Goal: Communication & Community: Answer question/provide support

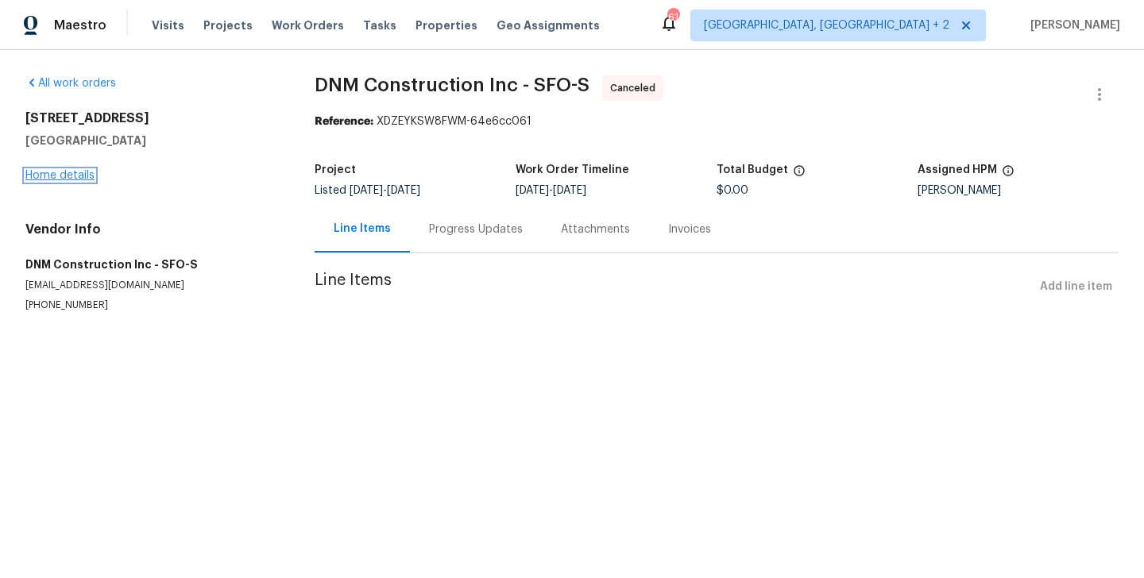
click at [70, 175] on link "Home details" at bounding box center [59, 175] width 69 height 11
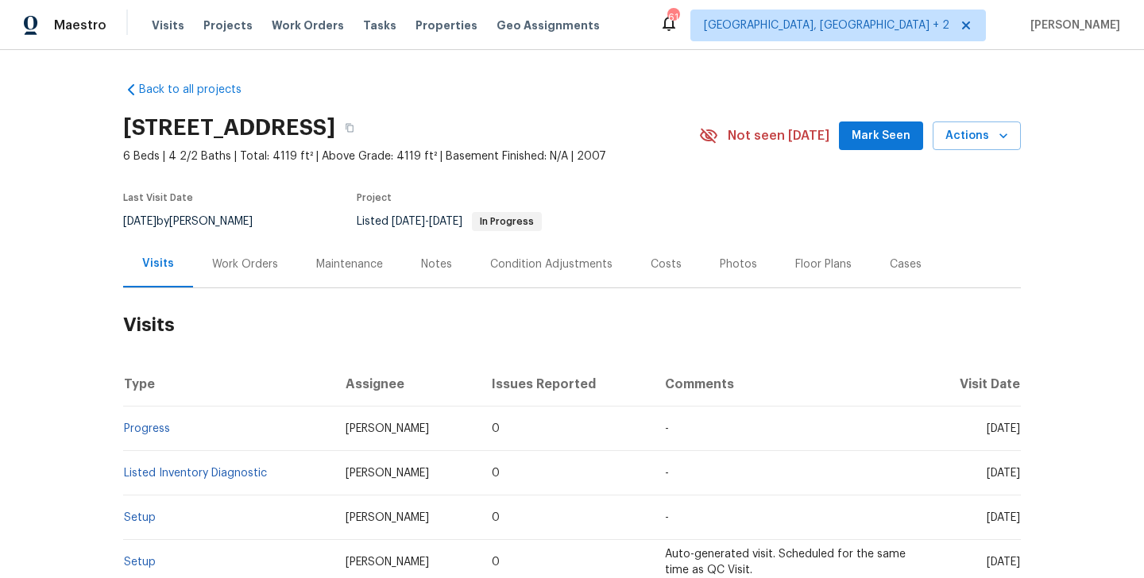
click at [272, 271] on div "Work Orders" at bounding box center [245, 265] width 66 height 16
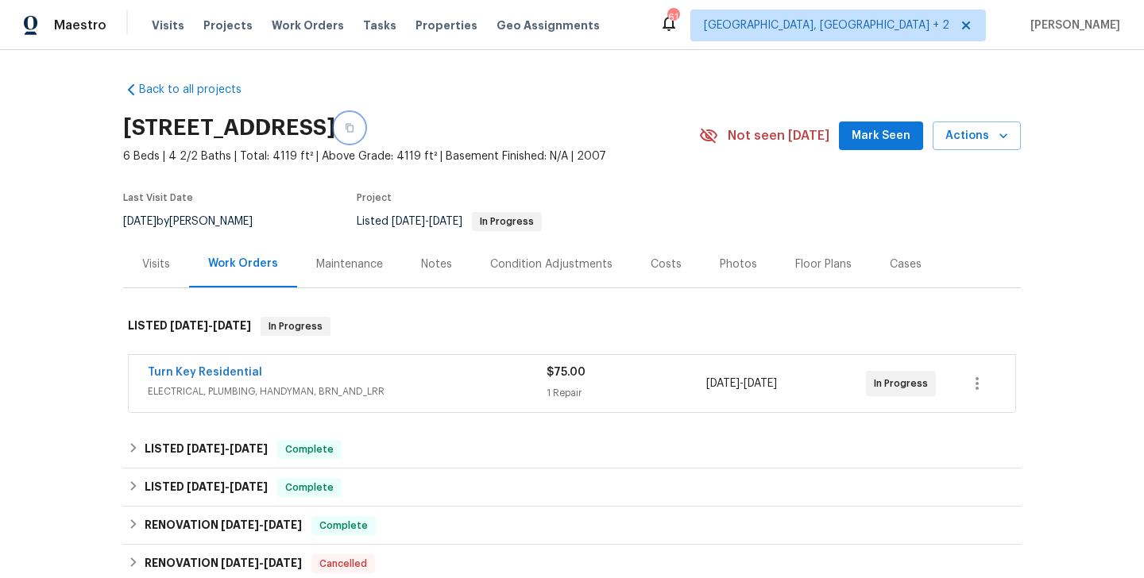
click at [353, 128] on icon "button" at bounding box center [349, 128] width 8 height 9
click at [231, 377] on link "Turn Key Residential" at bounding box center [205, 372] width 114 height 11
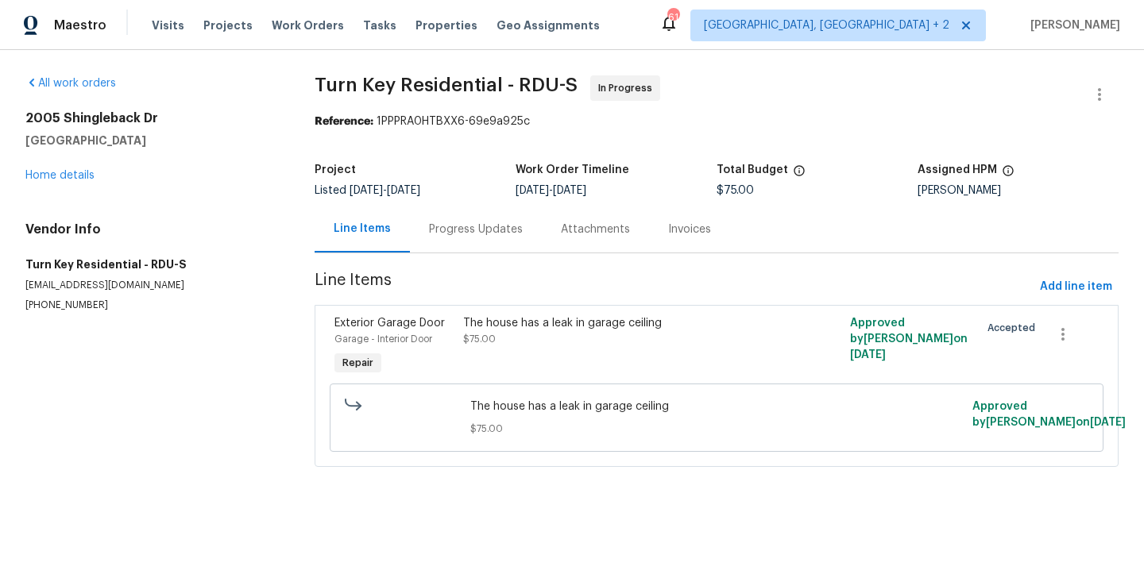
click at [462, 245] on div "Progress Updates" at bounding box center [476, 229] width 132 height 47
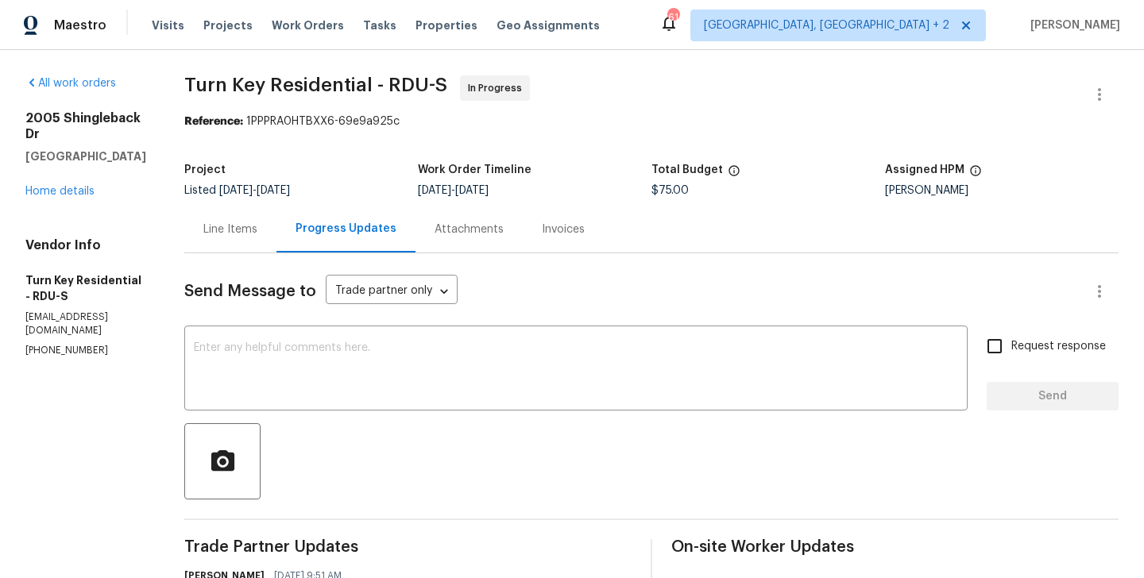
click at [60, 315] on section "All work orders 2005 Shingleback Dr Wake Forest, NC 27587 Home details Vendor I…" at bounding box center [85, 499] width 121 height 848
copy p "(919) 805-2596"
click at [68, 297] on div "Vendor Info Turn Key Residential - RDU-S feildservices@turnkeyresidential.org (…" at bounding box center [85, 297] width 121 height 120
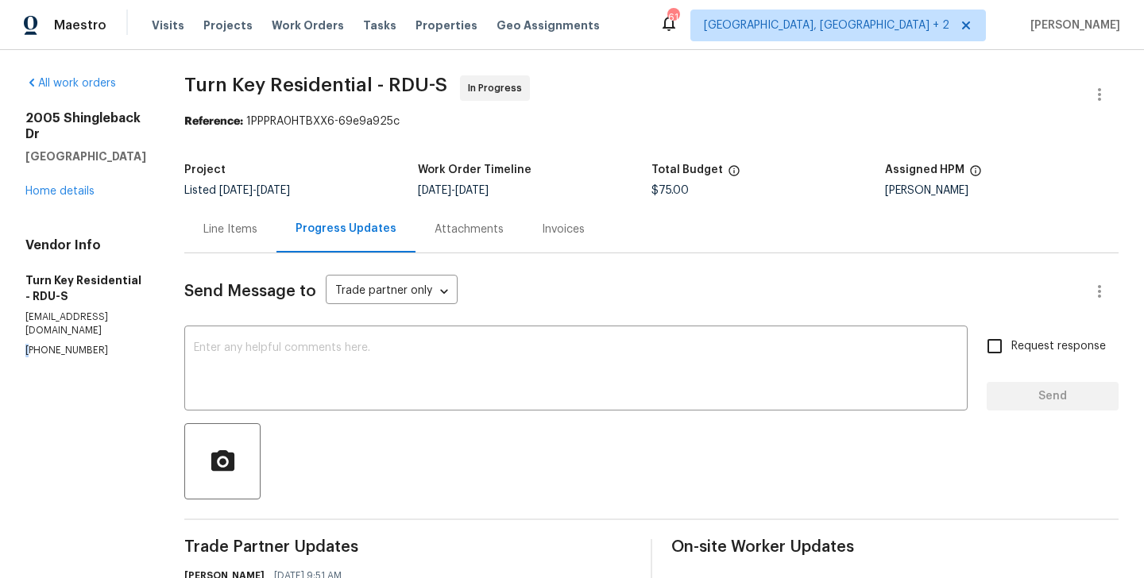
click at [68, 297] on div "Vendor Info Turn Key Residential - RDU-S feildservices@turnkeyresidential.org (…" at bounding box center [85, 297] width 121 height 120
click at [311, 373] on textarea at bounding box center [576, 370] width 764 height 56
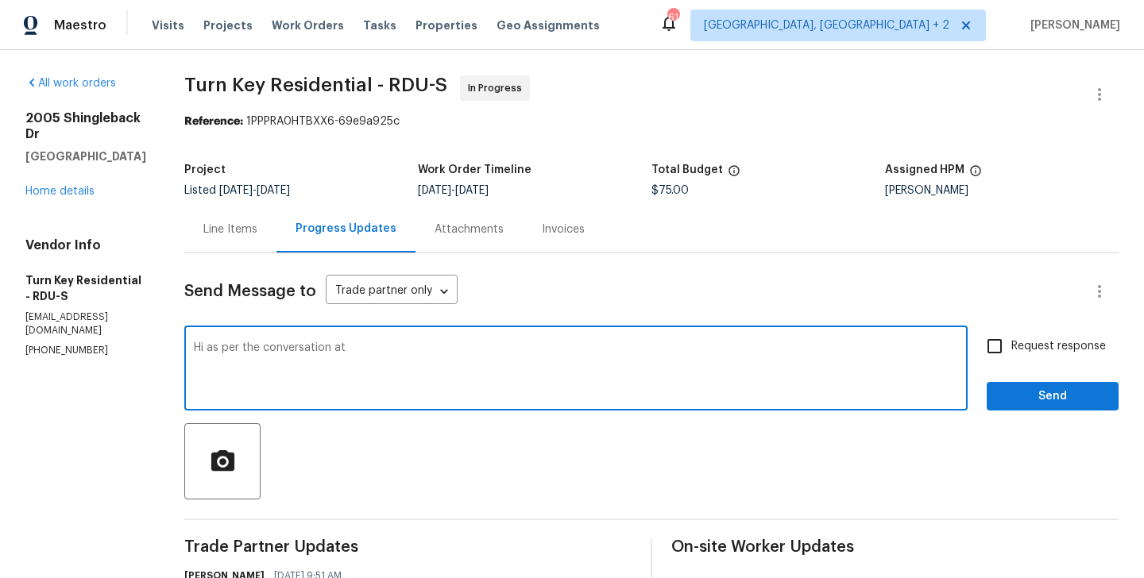
paste textarea "(919) 805-2596"
type textarea "Hi as per the conversation at (919) 805-2596 Please schedule the work for today…"
click at [987, 368] on div "Request response Send" at bounding box center [1052, 370] width 132 height 81
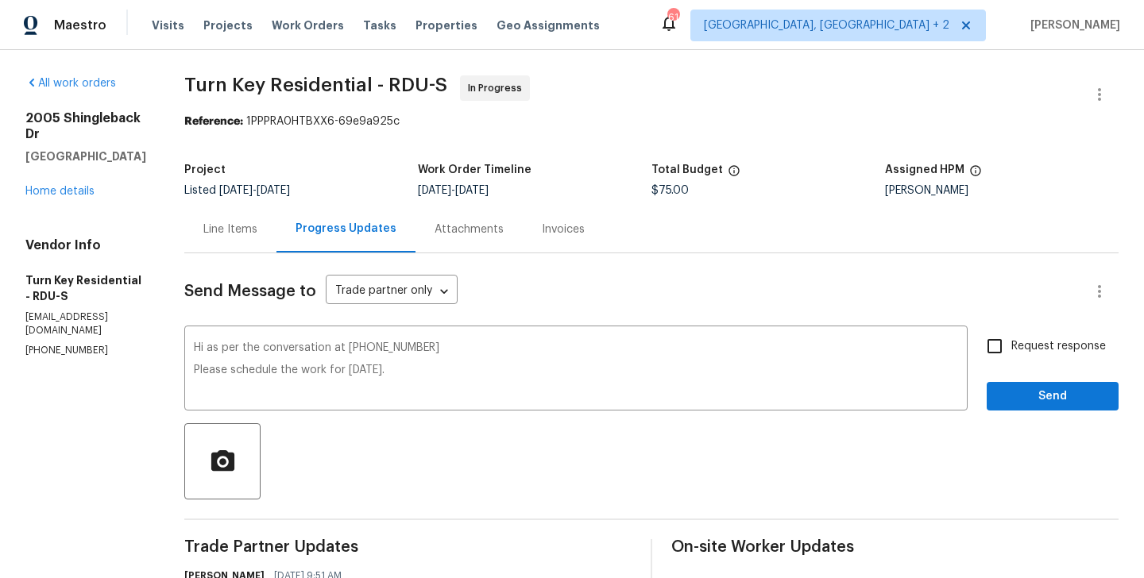
click at [1021, 341] on span "Request response" at bounding box center [1058, 346] width 95 height 17
click at [1011, 341] on input "Request response" at bounding box center [994, 346] width 33 height 33
checkbox input "true"
click at [1021, 412] on div "Send Message to Trade partner only Trade partner only ​ Hi as per the conversat…" at bounding box center [651, 588] width 934 height 670
click at [1015, 404] on span "Send" at bounding box center [1052, 397] width 106 height 20
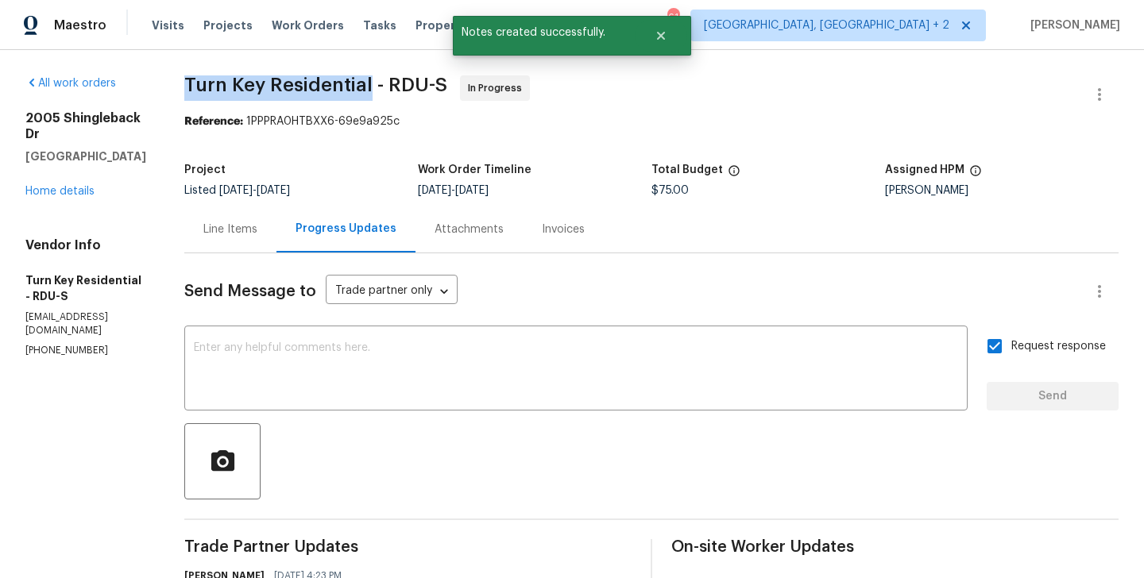
drag, startPoint x: 222, startPoint y: 87, endPoint x: 409, endPoint y: 88, distance: 187.4
click at [409, 88] on div "All work orders 2005 Shingleback Dr Wake Forest, NC 27587 Home details Vendor I…" at bounding box center [572, 530] width 1144 height 961
copy span "Turn Key Residential"
click at [71, 181] on div "2005 Shingleback Dr Wake Forest, NC 27587 Home details" at bounding box center [85, 154] width 121 height 89
click at [71, 186] on link "Home details" at bounding box center [59, 191] width 69 height 11
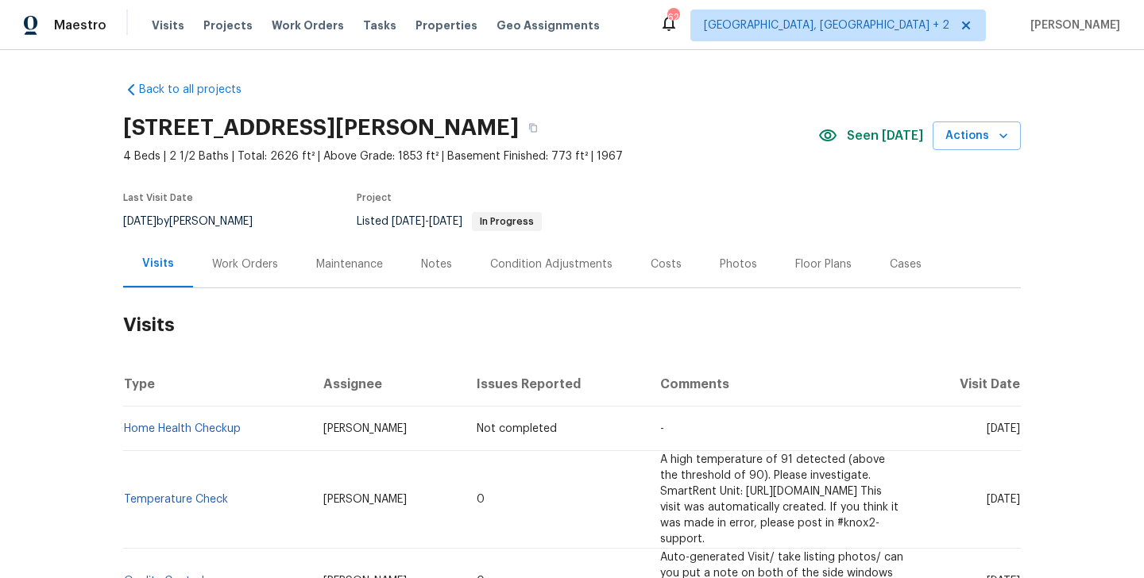
click at [251, 288] on h2 "Visits" at bounding box center [571, 325] width 897 height 74
click at [230, 241] on div "Work Orders" at bounding box center [245, 264] width 104 height 47
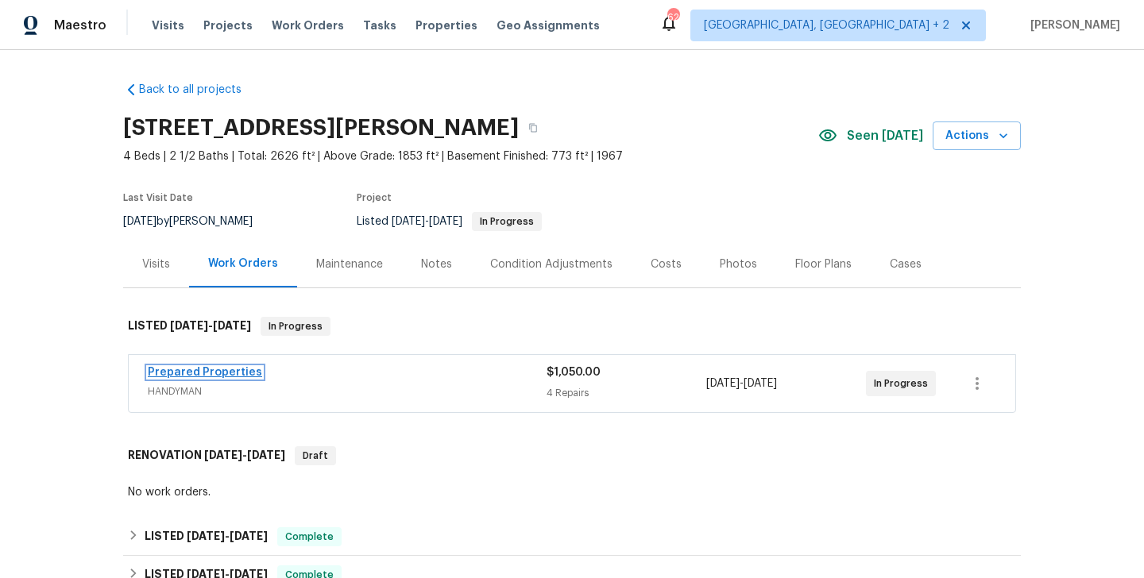
click at [237, 371] on link "Prepared Properties" at bounding box center [205, 372] width 114 height 11
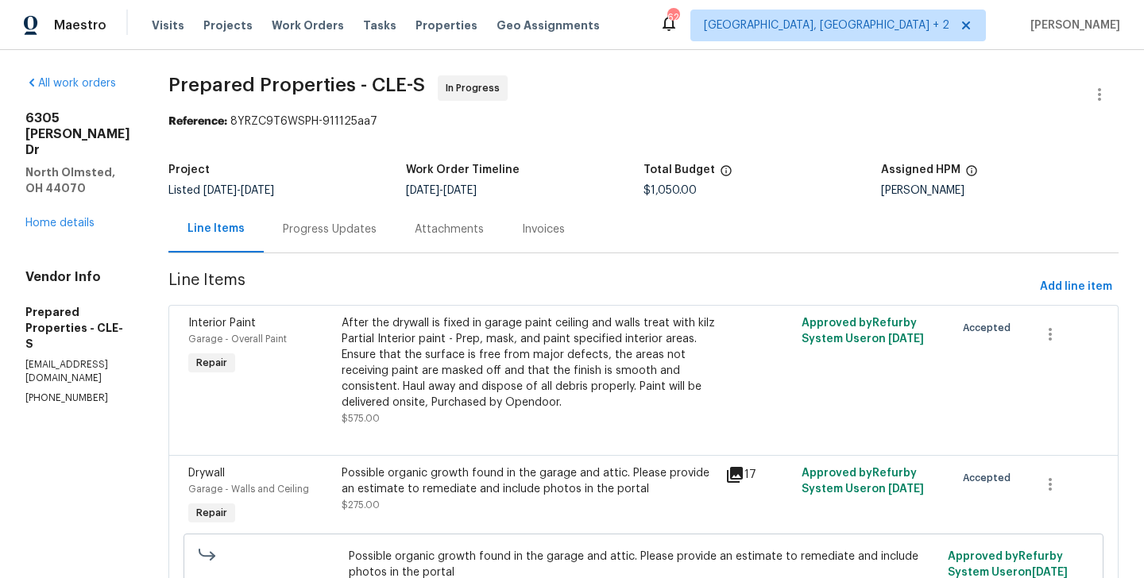
click at [361, 226] on div "Progress Updates" at bounding box center [330, 230] width 94 height 16
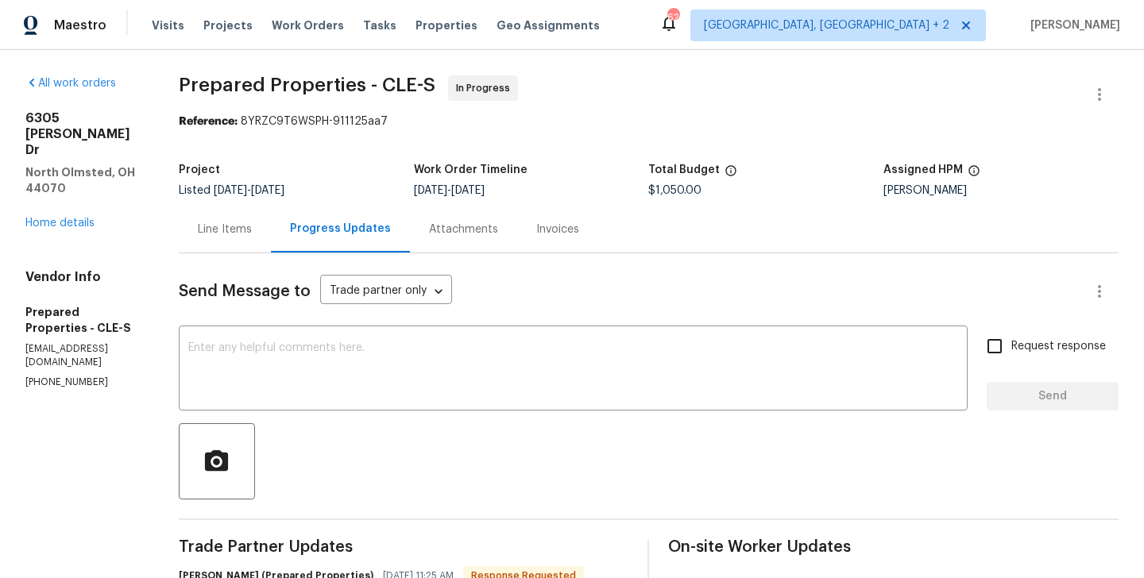
click at [271, 218] on div "Line Items" at bounding box center [225, 229] width 92 height 47
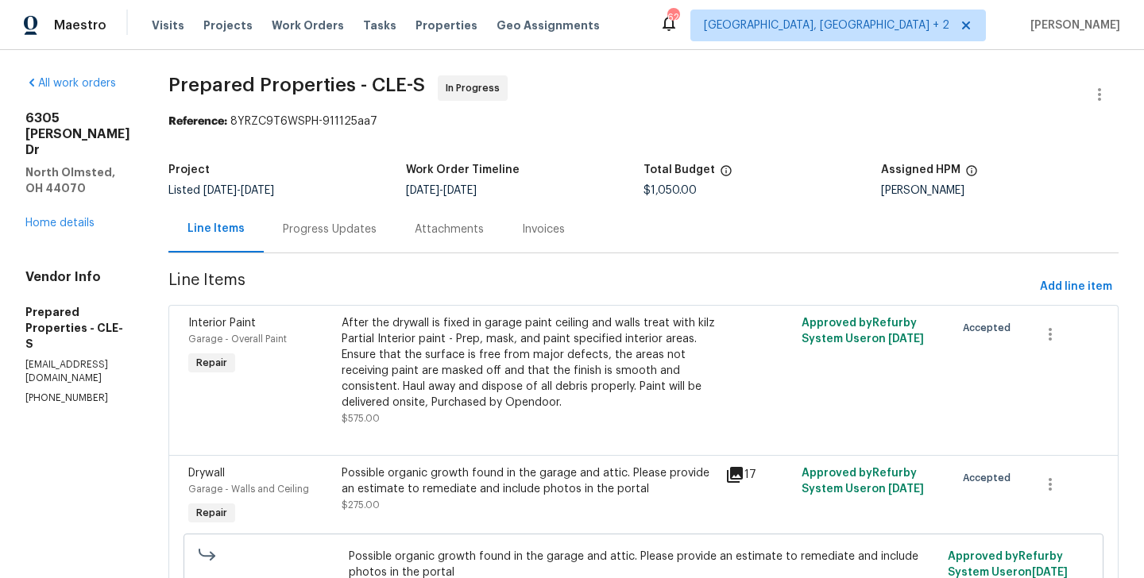
click at [75, 169] on div "[STREET_ADDRESS][PERSON_NAME] Home details" at bounding box center [77, 170] width 105 height 121
click at [78, 218] on link "Home details" at bounding box center [59, 223] width 69 height 11
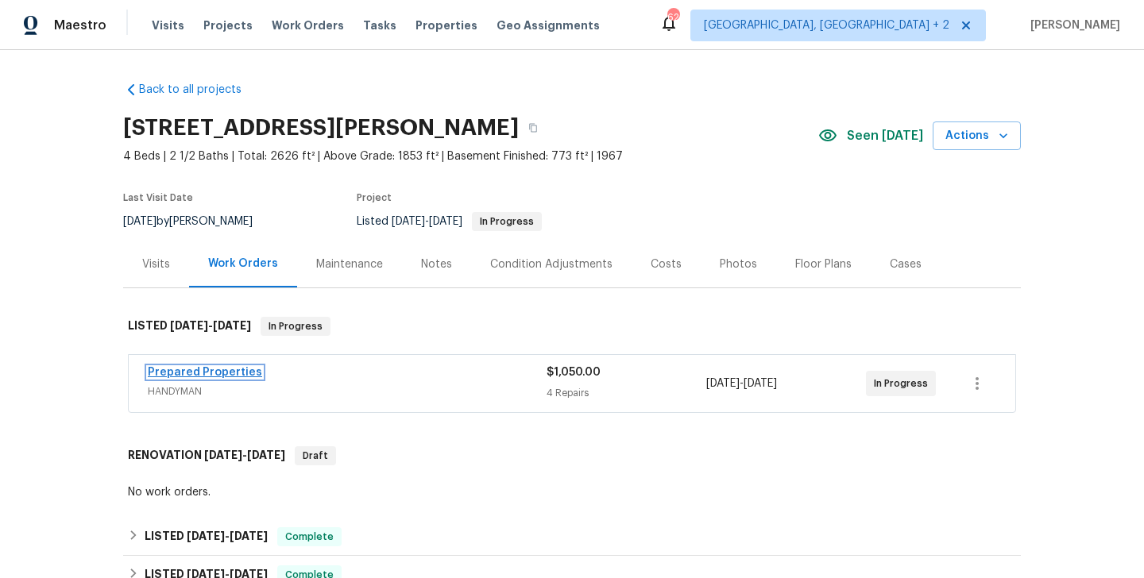
click at [232, 372] on link "Prepared Properties" at bounding box center [205, 372] width 114 height 11
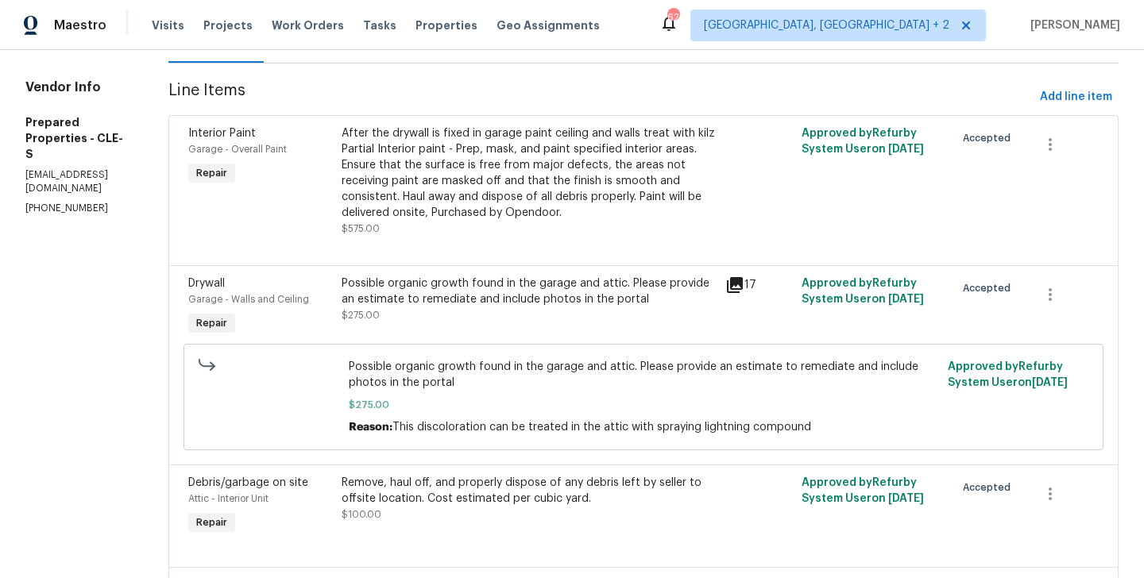
scroll to position [191, 0]
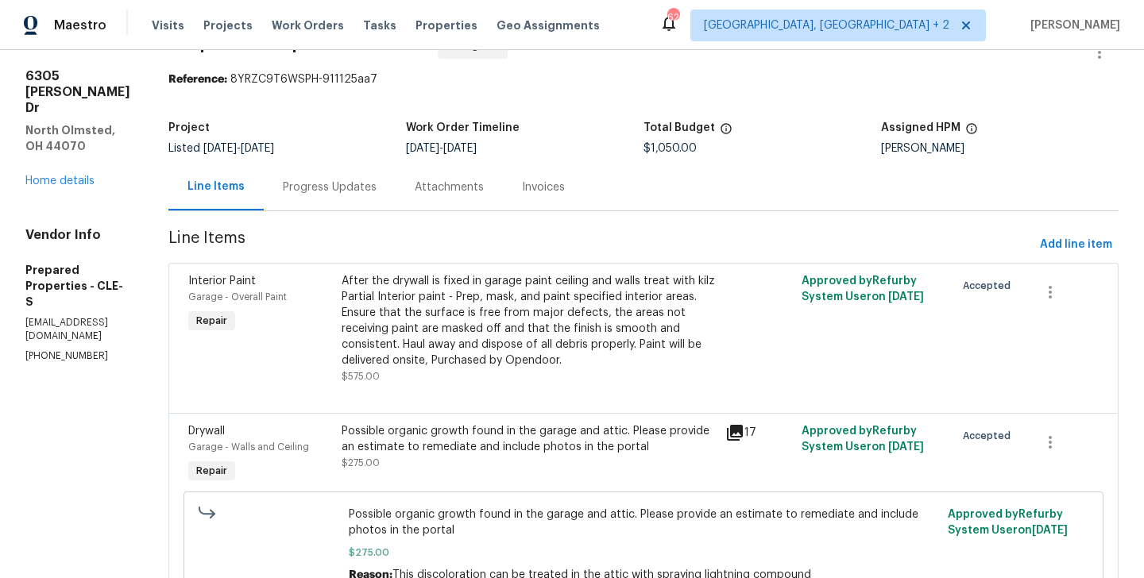
click at [376, 187] on div "Progress Updates" at bounding box center [330, 187] width 94 height 16
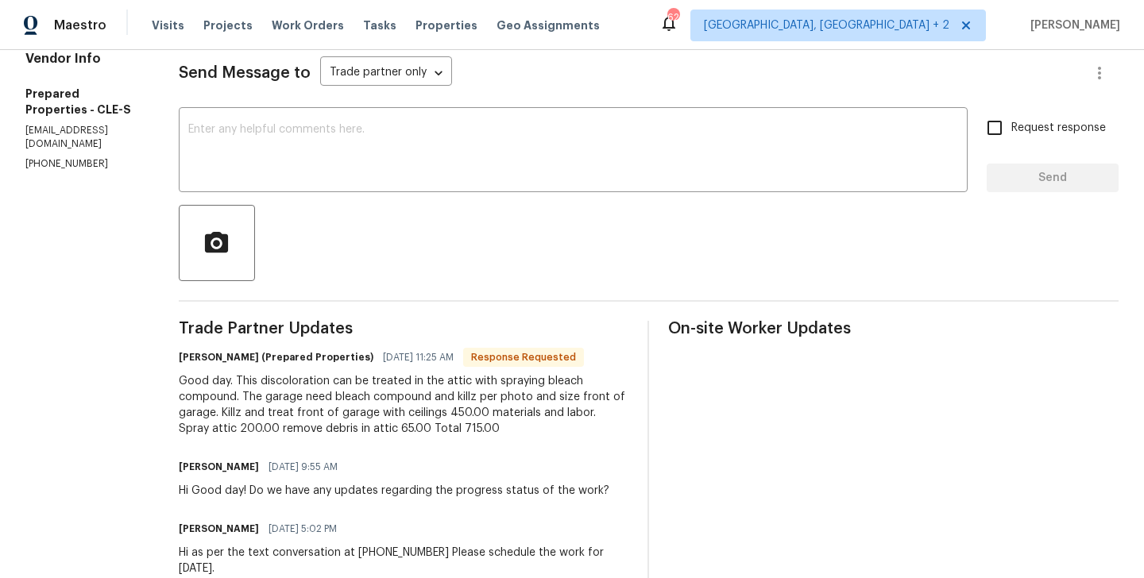
scroll to position [219, 0]
click at [232, 361] on h6 "Staci Smith (Prepared Properties)" at bounding box center [276, 357] width 195 height 16
copy h6 "Staci"
click at [289, 154] on textarea at bounding box center [573, 151] width 770 height 56
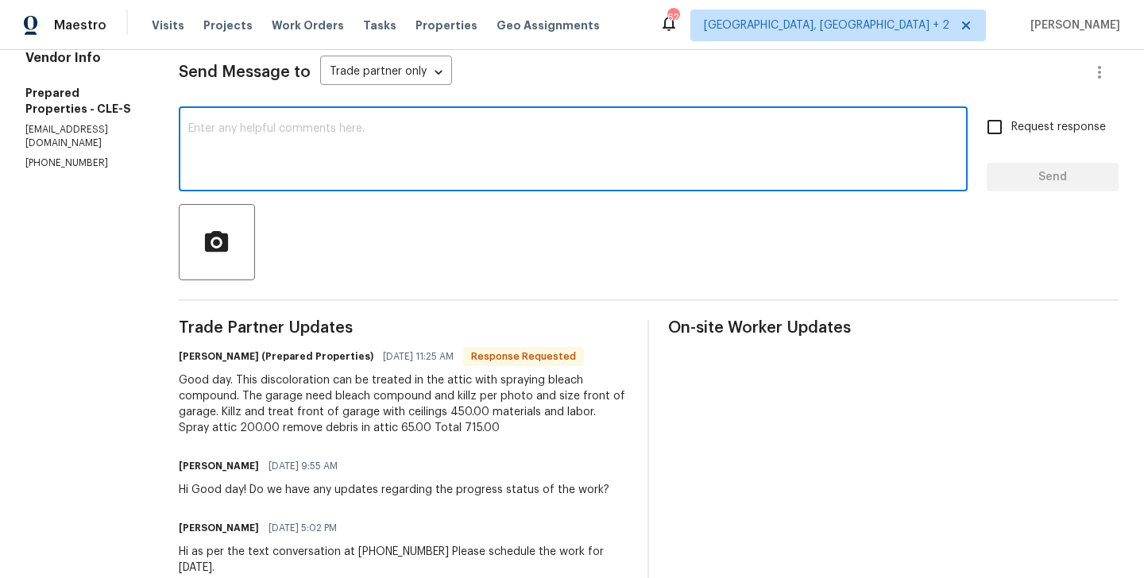
paste textarea "Staci"
type textarea "Staci I will circle back to you."
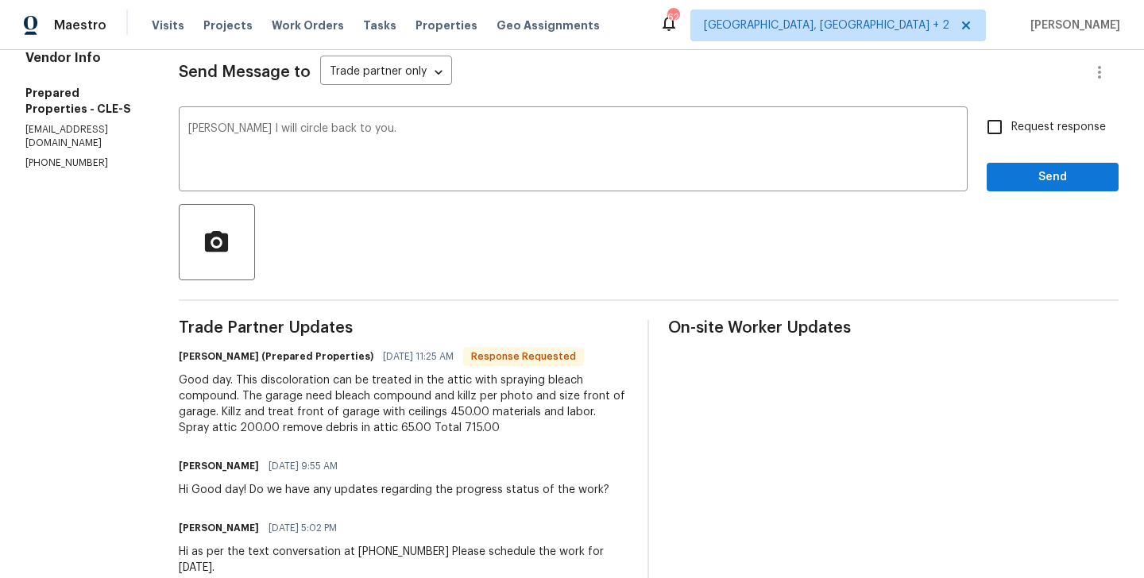
click at [1013, 132] on span "Request response" at bounding box center [1058, 127] width 95 height 17
click at [1011, 132] on input "Request response" at bounding box center [994, 126] width 33 height 33
checkbox input "true"
click at [1013, 181] on span "Send" at bounding box center [1052, 178] width 106 height 20
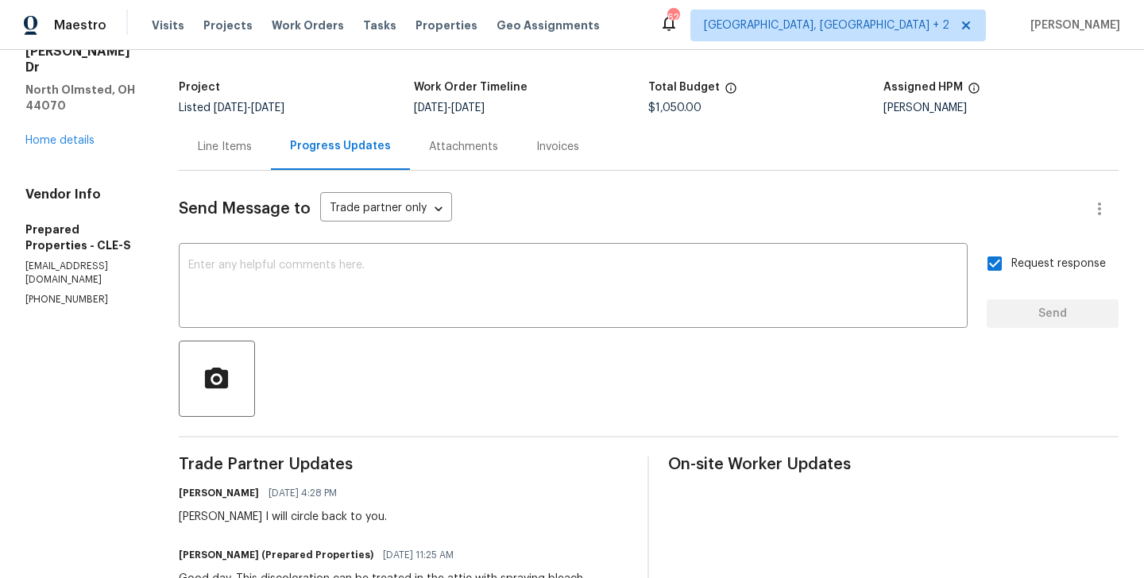
scroll to position [0, 0]
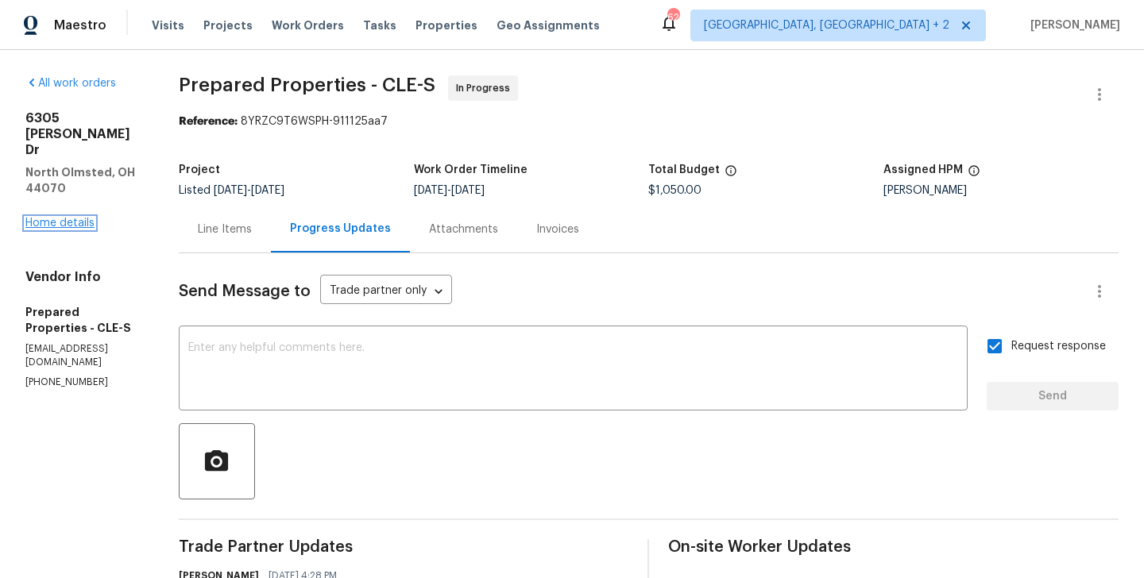
click at [52, 218] on link "Home details" at bounding box center [59, 223] width 69 height 11
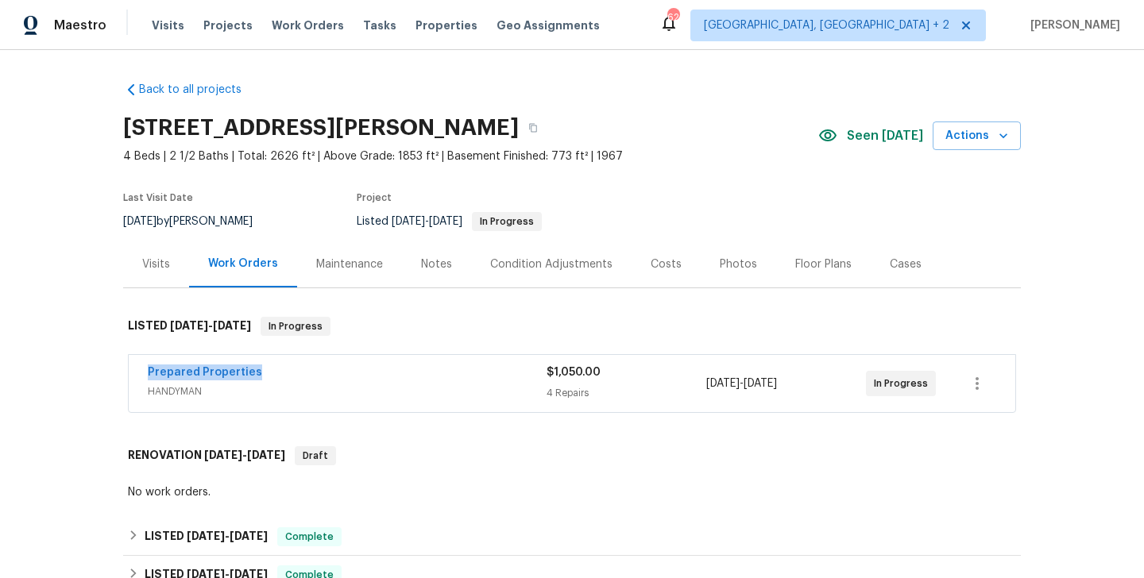
drag, startPoint x: 256, startPoint y: 375, endPoint x: 118, endPoint y: 375, distance: 138.2
click at [118, 375] on div "Back to all projects 6305 Christman Dr, North Olmsted, OH 44070 4 Beds | 2 1/2 …" at bounding box center [572, 314] width 1144 height 528
copy link "Prepared Properties"
click at [183, 375] on link "Prepared Properties" at bounding box center [205, 372] width 114 height 11
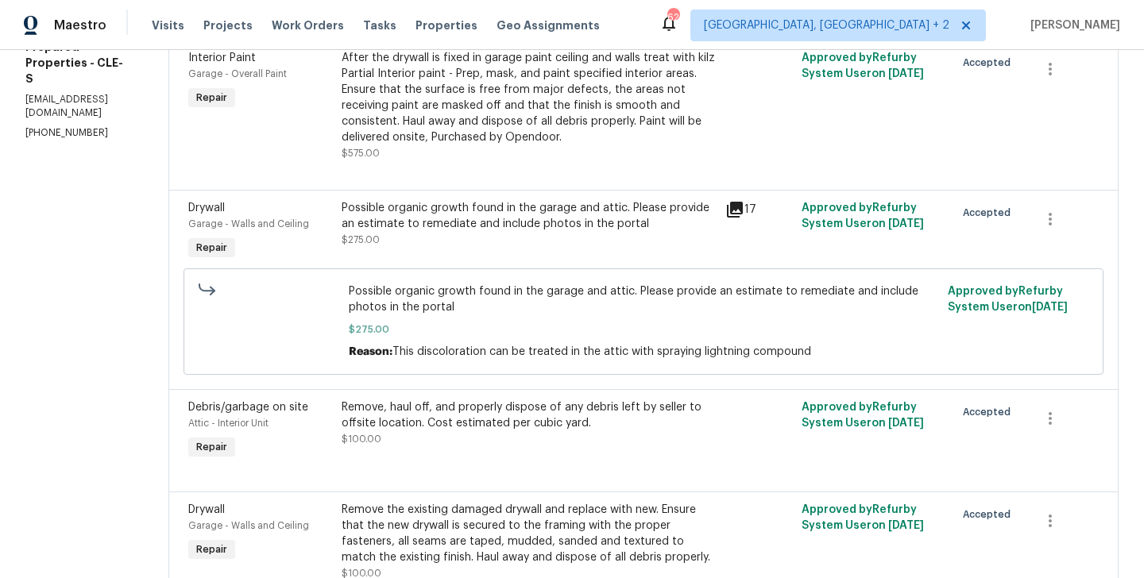
scroll to position [268, 0]
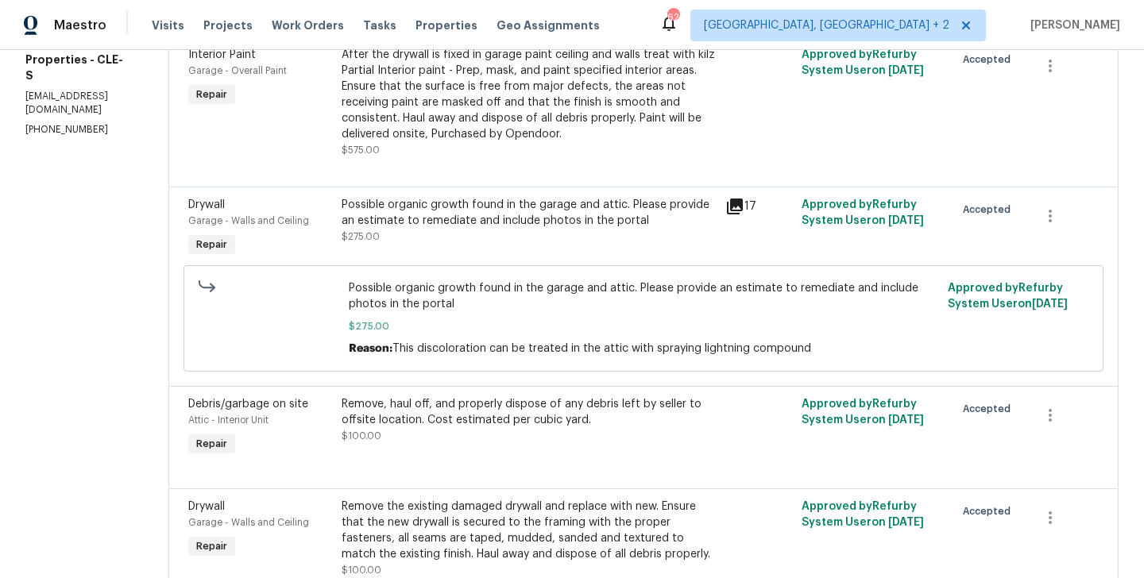
click at [480, 281] on span "Possible organic growth found in the garage and attic. Please provide an estima…" at bounding box center [644, 296] width 590 height 32
click at [479, 274] on div "Possible organic growth found in the garage and attic. Please provide an estima…" at bounding box center [643, 318] width 920 height 106
click at [460, 252] on div "Possible organic growth found in the garage and attic. Please provide an estima…" at bounding box center [529, 228] width 384 height 73
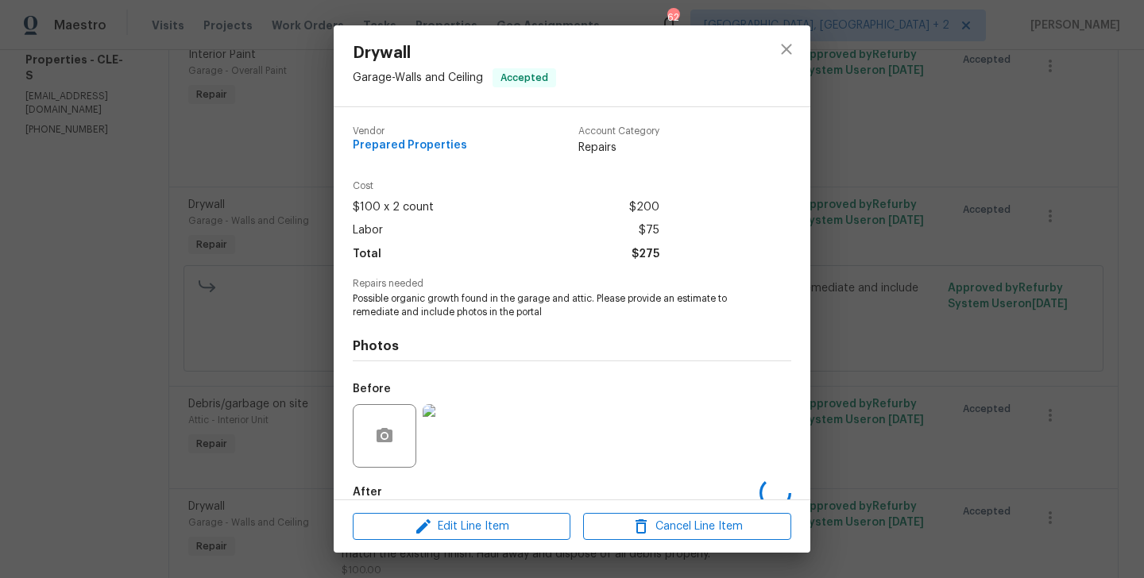
click at [440, 294] on span "Possible organic growth found in the garage and attic. Please provide an estima…" at bounding box center [550, 305] width 395 height 27
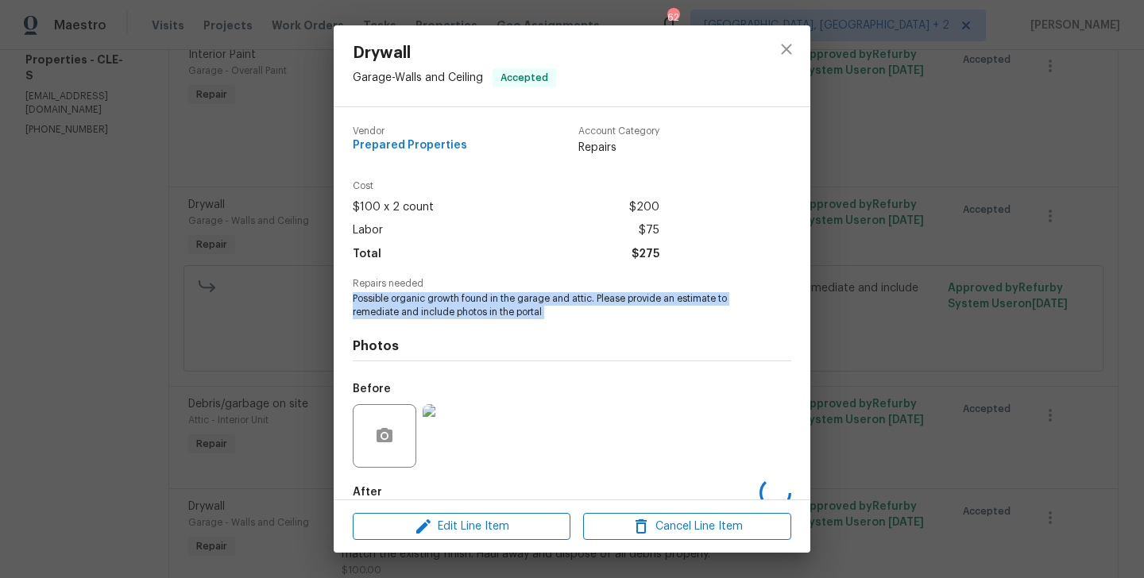
click at [440, 294] on span "Possible organic growth found in the garage and attic. Please provide an estima…" at bounding box center [550, 305] width 395 height 27
copy span "Possible organic growth found in the garage and attic. Please provide an estima…"
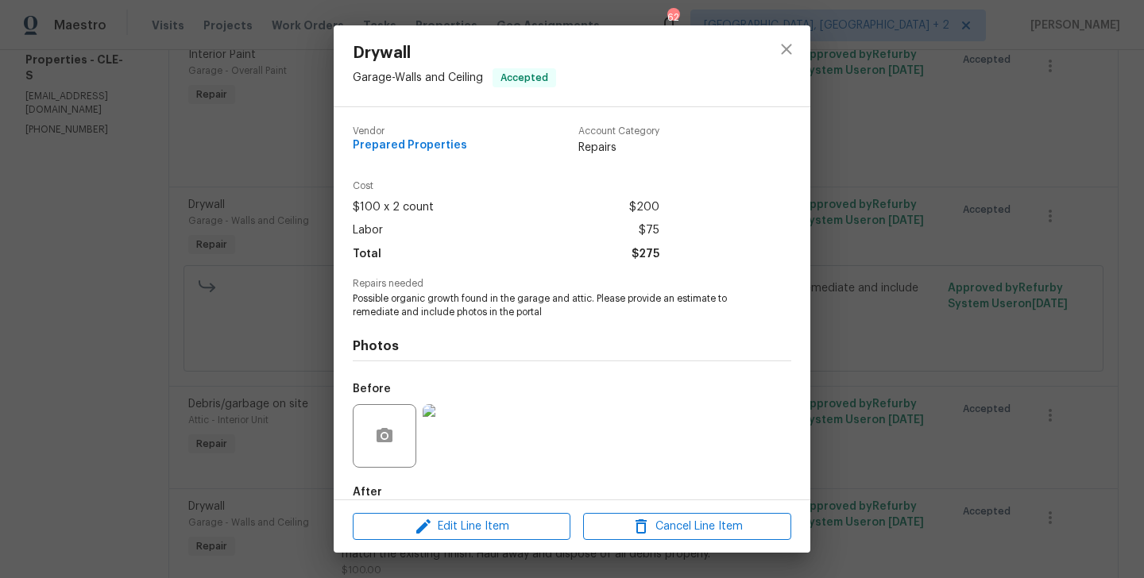
click at [238, 241] on div "Drywall Garage - Walls and Ceiling Accepted Vendor Prepared Properties Account …" at bounding box center [572, 289] width 1144 height 578
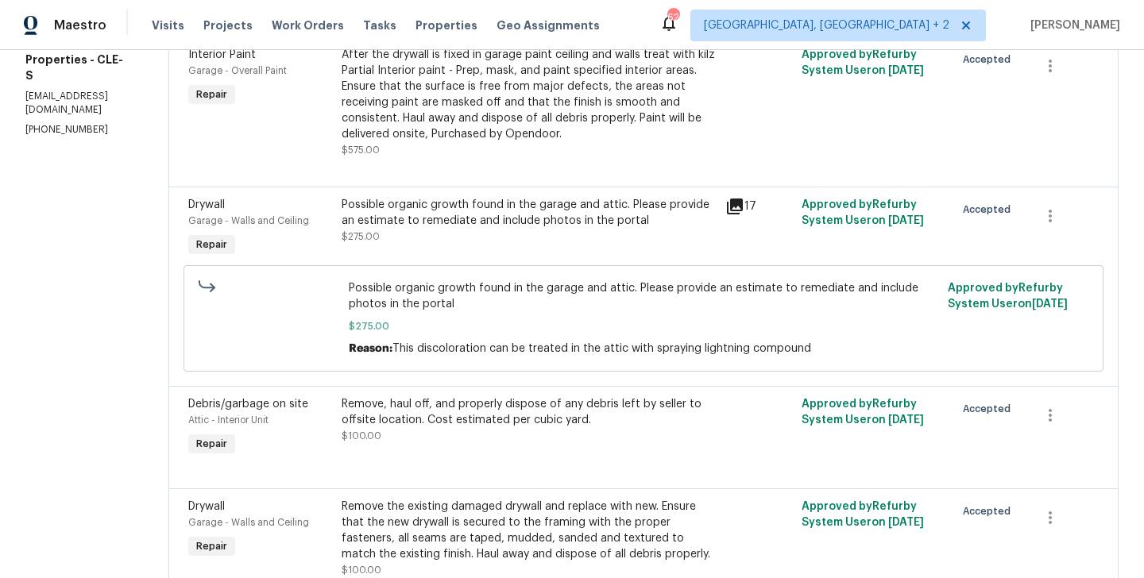
scroll to position [0, 0]
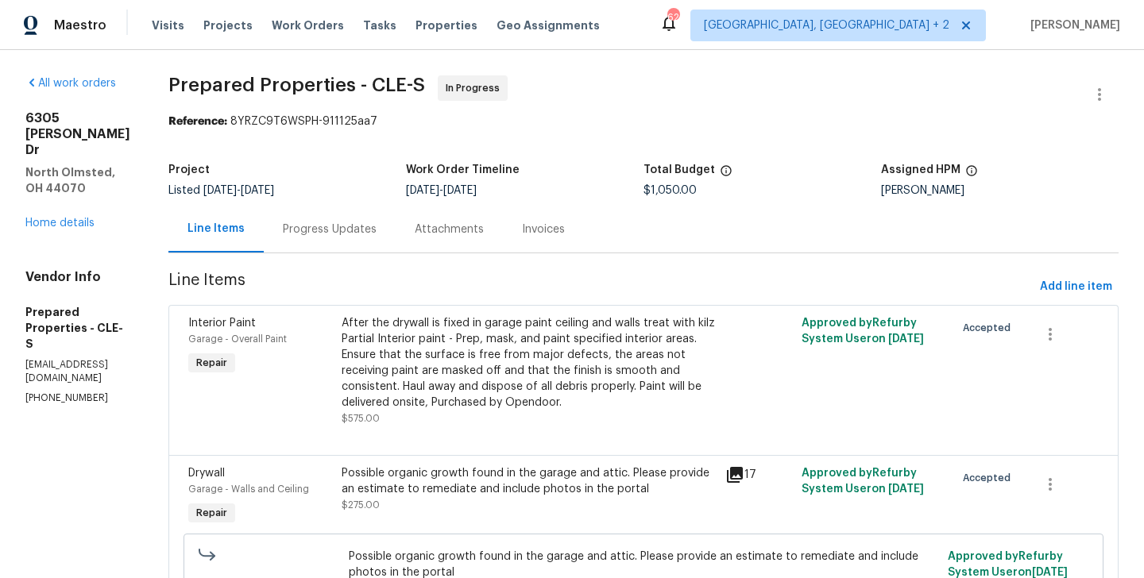
click at [374, 237] on div "Progress Updates" at bounding box center [330, 230] width 94 height 16
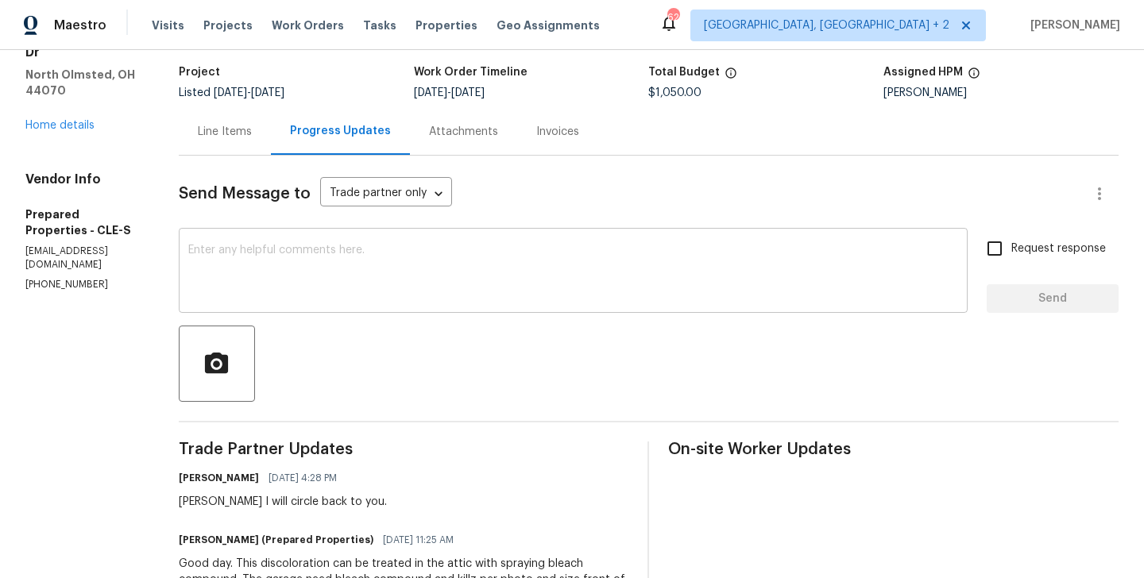
scroll to position [457, 0]
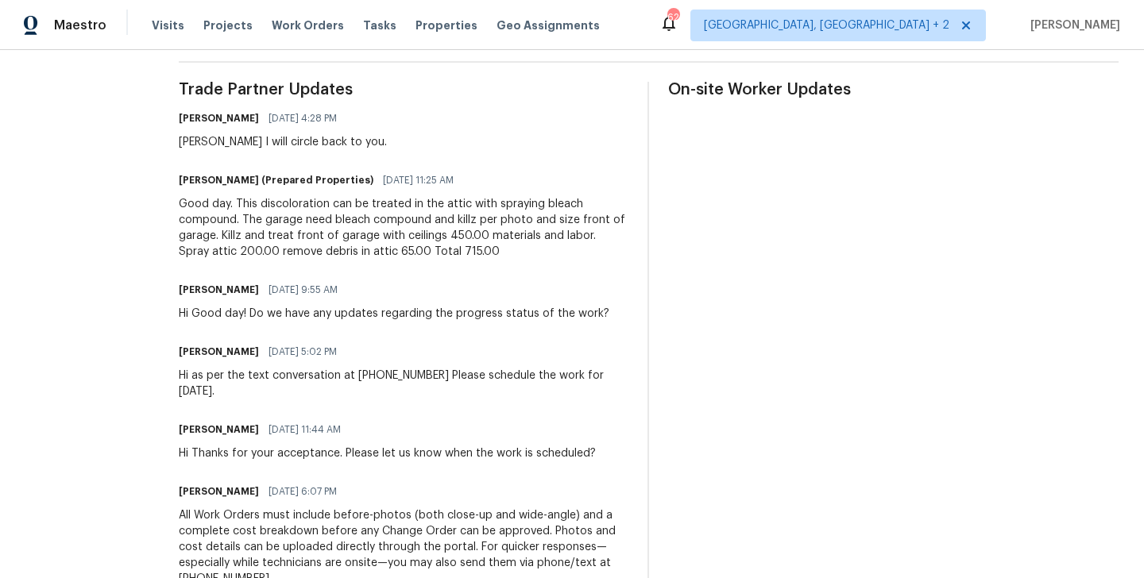
click at [345, 246] on div "Good day. This discoloration can be treated in the attic with spraying bleach c…" at bounding box center [404, 228] width 450 height 64
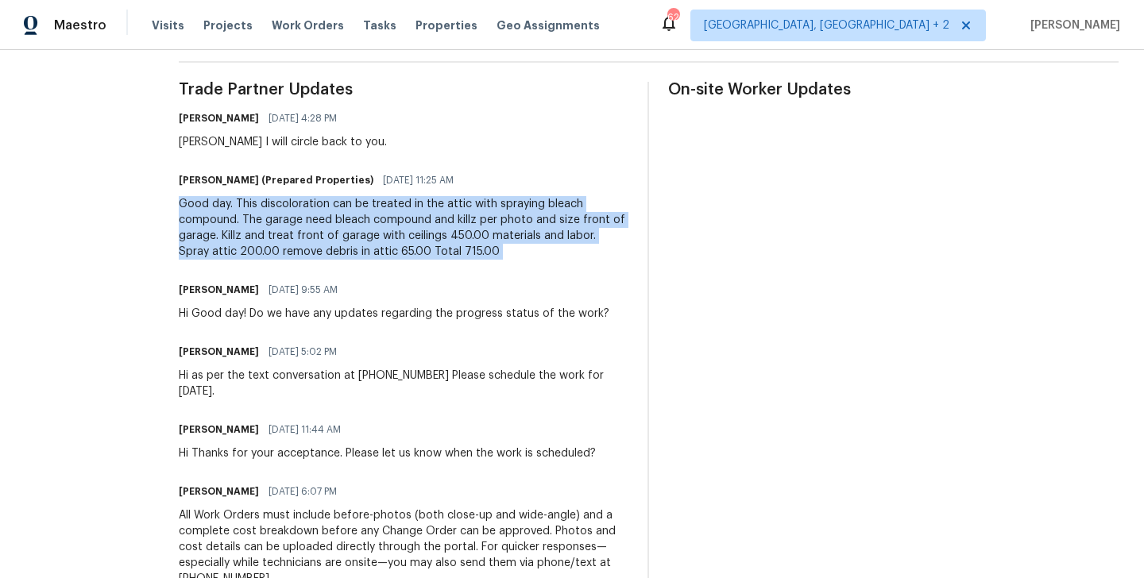
click at [345, 246] on div "Good day. This discoloration can be treated in the attic with spraying bleach c…" at bounding box center [404, 228] width 450 height 64
copy div "Good day. This discoloration can be treated in the attic with spraying bleach c…"
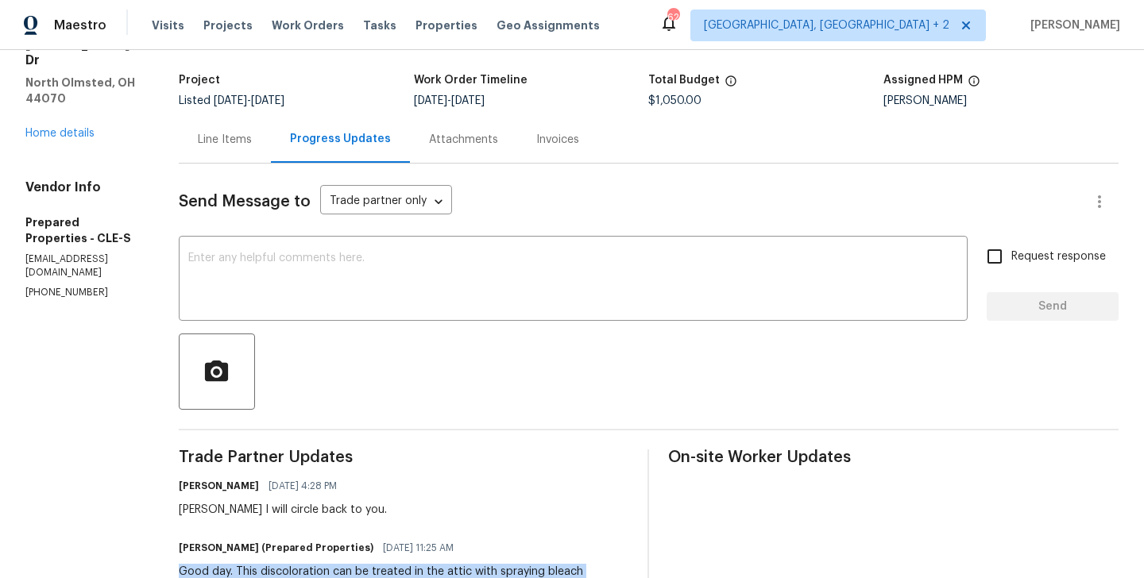
scroll to position [0, 0]
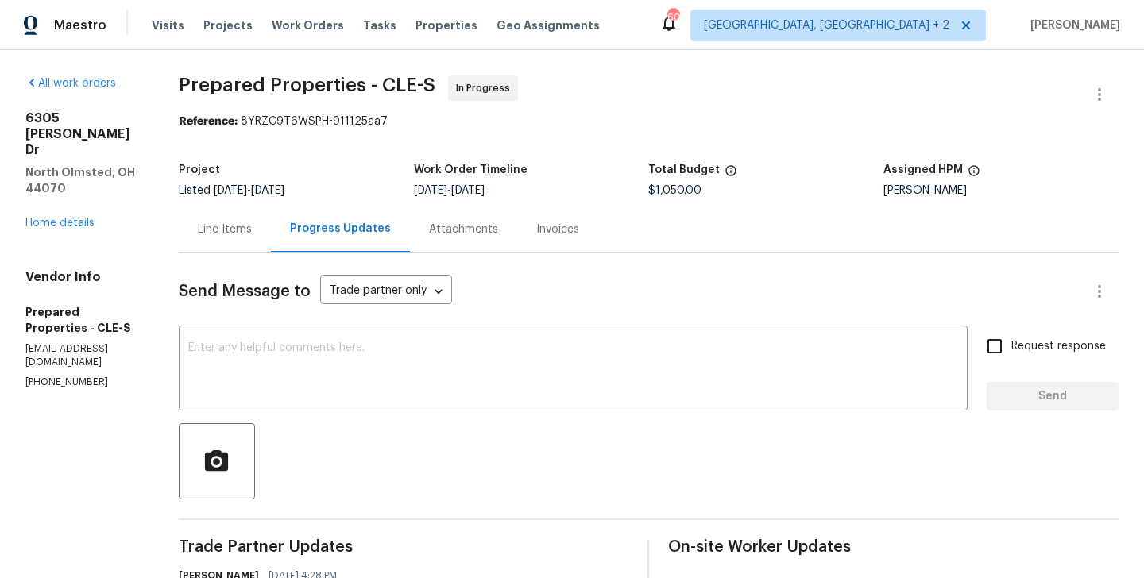
click at [252, 230] on div "Line Items" at bounding box center [225, 230] width 54 height 16
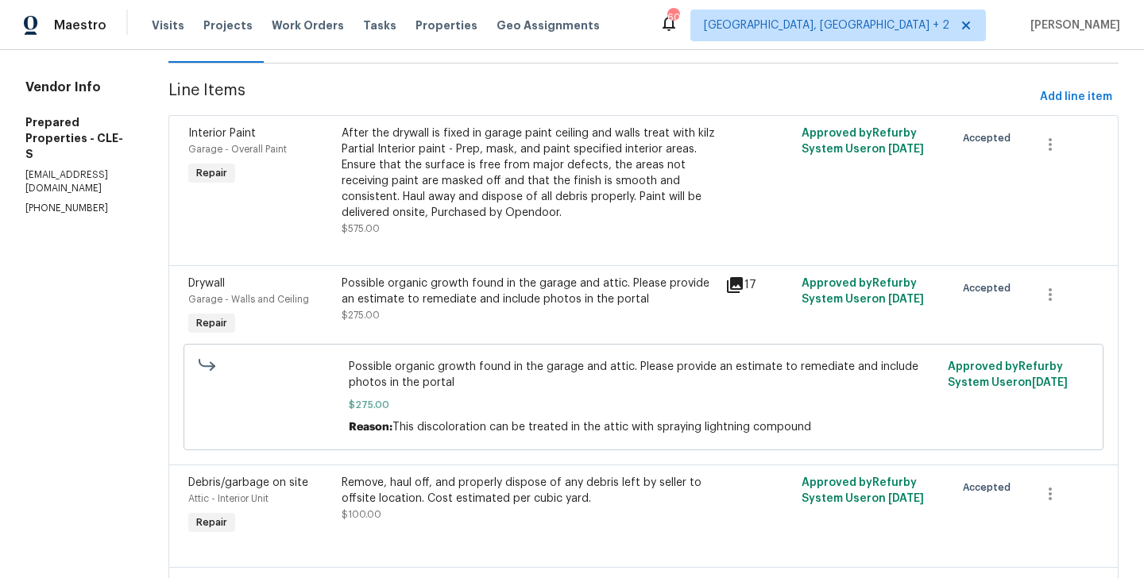
scroll to position [187, 0]
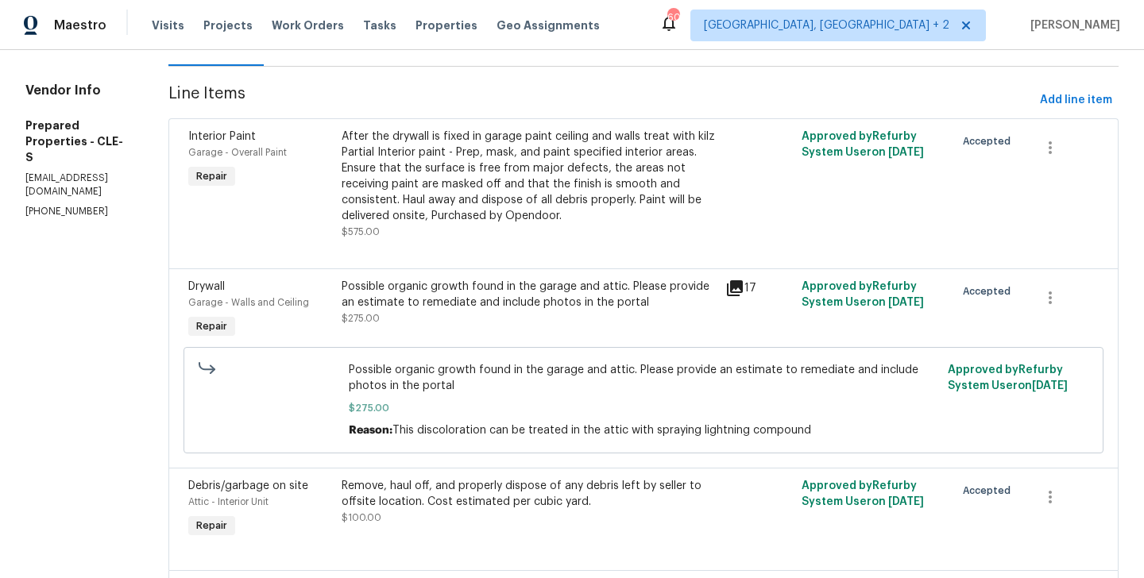
click at [565, 311] on div "Possible organic growth found in the garage and attic. Please provide an estima…" at bounding box center [528, 303] width 374 height 48
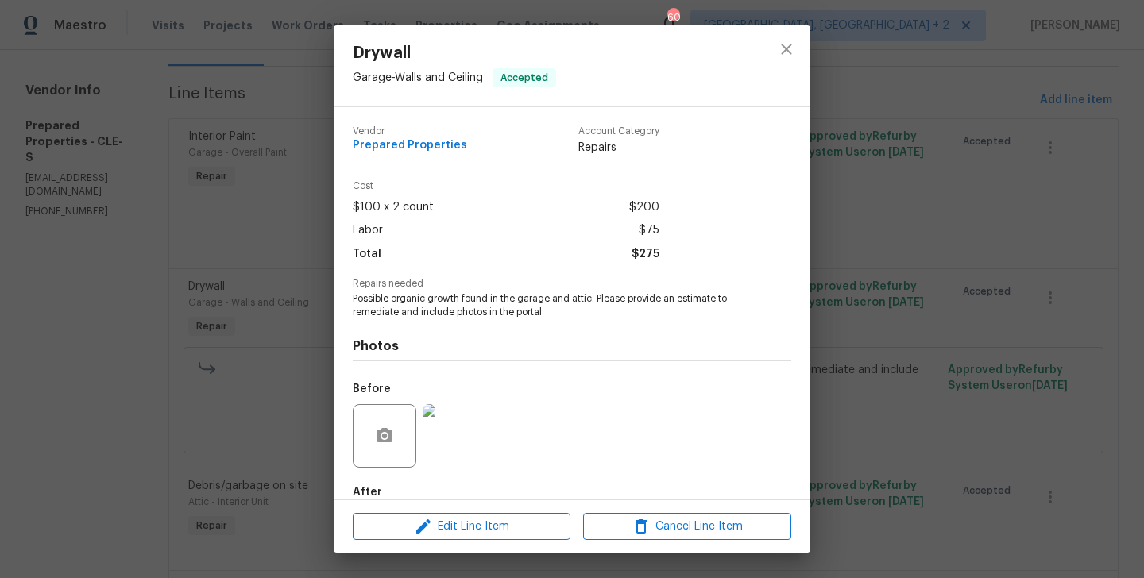
scroll to position [87, 0]
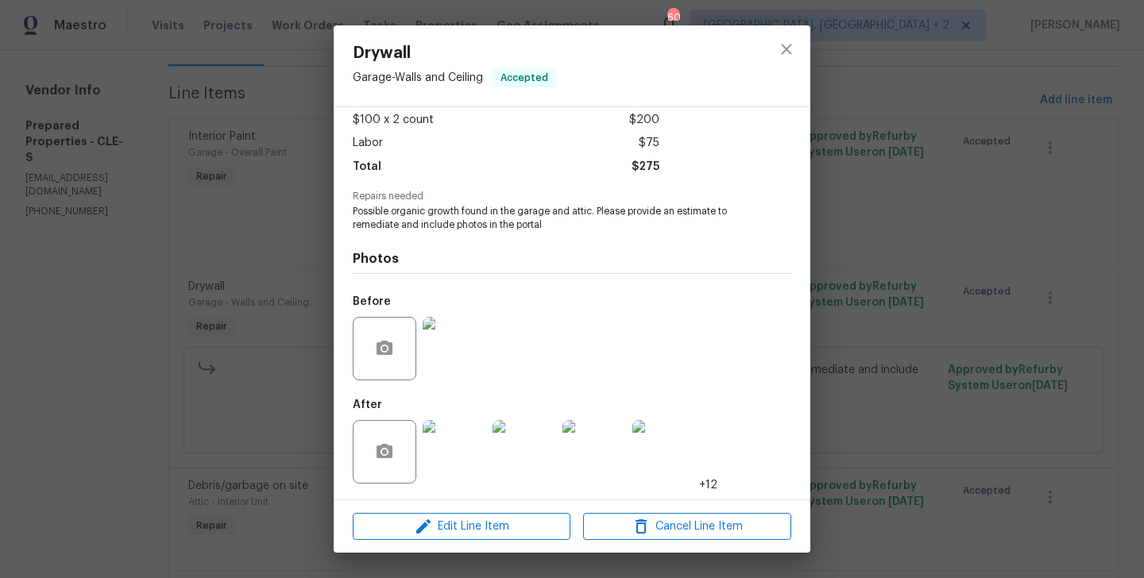
click at [180, 423] on div "Drywall Garage - Walls and Ceiling Accepted Vendor Prepared Properties Account …" at bounding box center [572, 289] width 1144 height 578
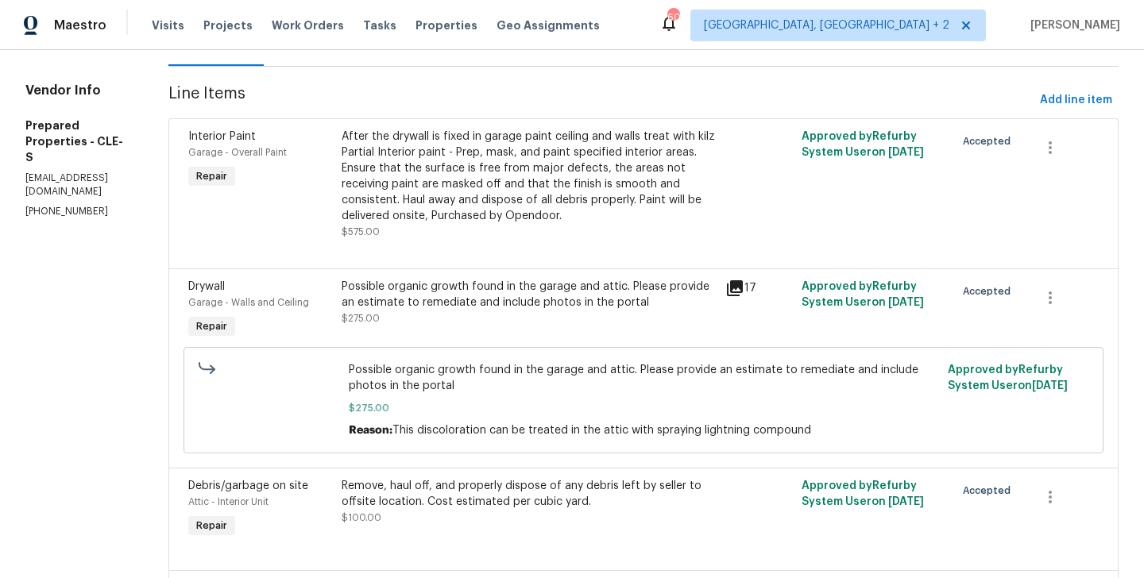
scroll to position [0, 0]
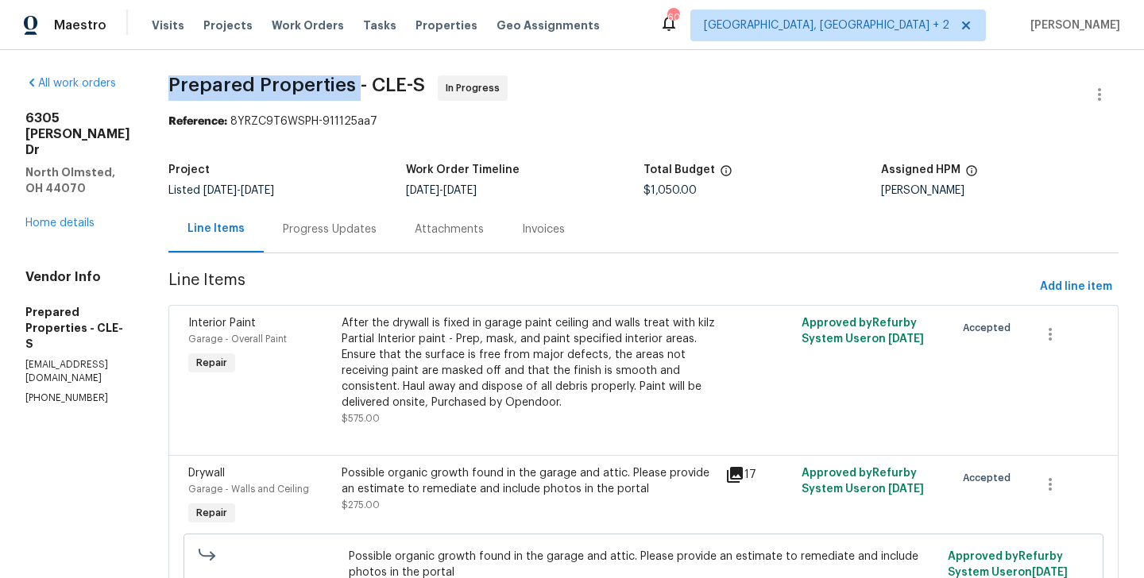
drag, startPoint x: 210, startPoint y: 78, endPoint x: 403, endPoint y: 91, distance: 194.2
click at [403, 91] on div "All work orders 6305 Christman Dr North Olmsted, OH 44070 Home details Vendor I…" at bounding box center [572, 485] width 1144 height 870
copy span "Prepared Properties"
click at [920, 201] on div "Project Listed 9/17/2025 - 9/19/2025 Work Order Timeline 9/17/2025 - 9/19/2025 …" at bounding box center [643, 180] width 950 height 51
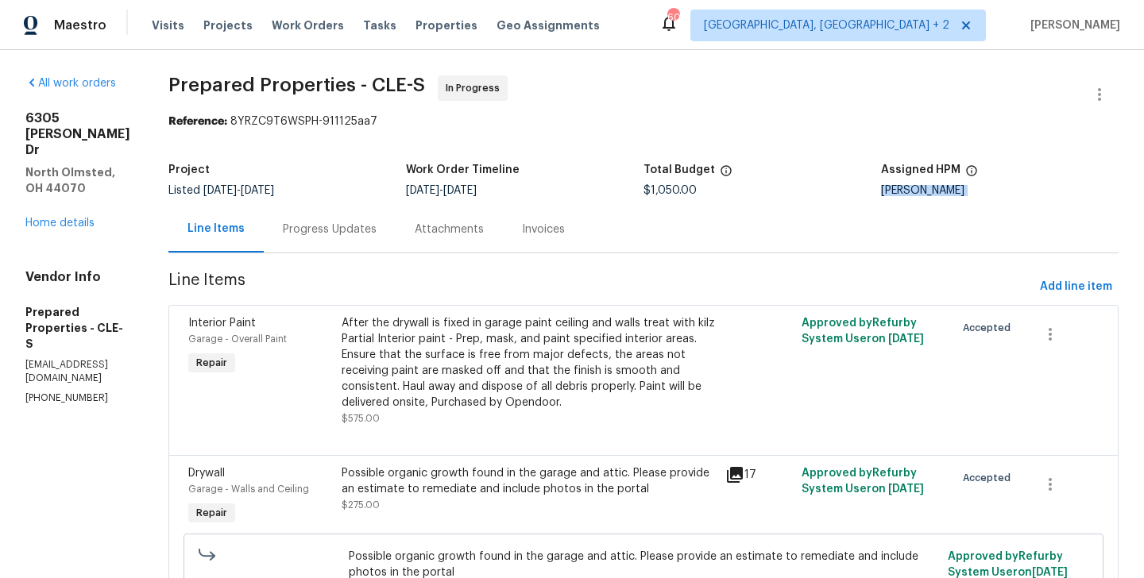
click at [920, 201] on div "Project Listed 9/17/2025 - 9/19/2025 Work Order Timeline 9/17/2025 - 9/19/2025 …" at bounding box center [643, 180] width 950 height 51
copy div "Rebecca McMillen"
click at [72, 218] on link "Home details" at bounding box center [59, 223] width 69 height 11
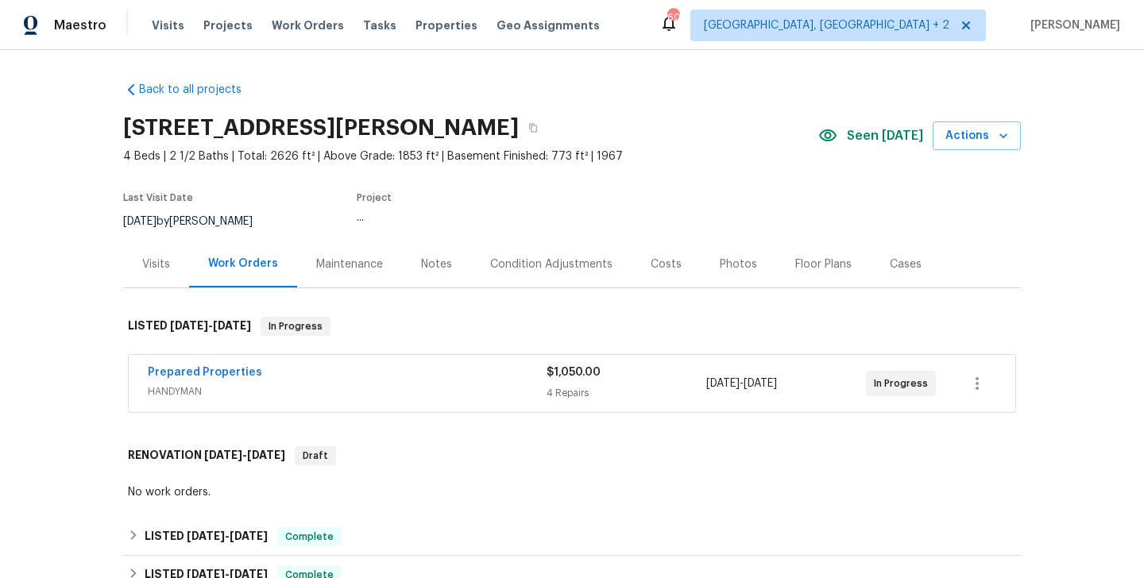
drag, startPoint x: 272, startPoint y: 381, endPoint x: 126, endPoint y: 381, distance: 146.1
click at [126, 381] on div "Prepared Properties HANDYMAN $1,050.00 4 Repairs 9/17/2025 - 9/19/2025 In Progr…" at bounding box center [571, 385] width 897 height 66
drag, startPoint x: 255, startPoint y: 379, endPoint x: 116, endPoint y: 377, distance: 139.0
click at [116, 377] on div "Back to all projects 6305 Christman Dr, North Olmsted, OH 44070 4 Beds | 2 1/2 …" at bounding box center [572, 314] width 1144 height 528
copy link "Prepared Properties"
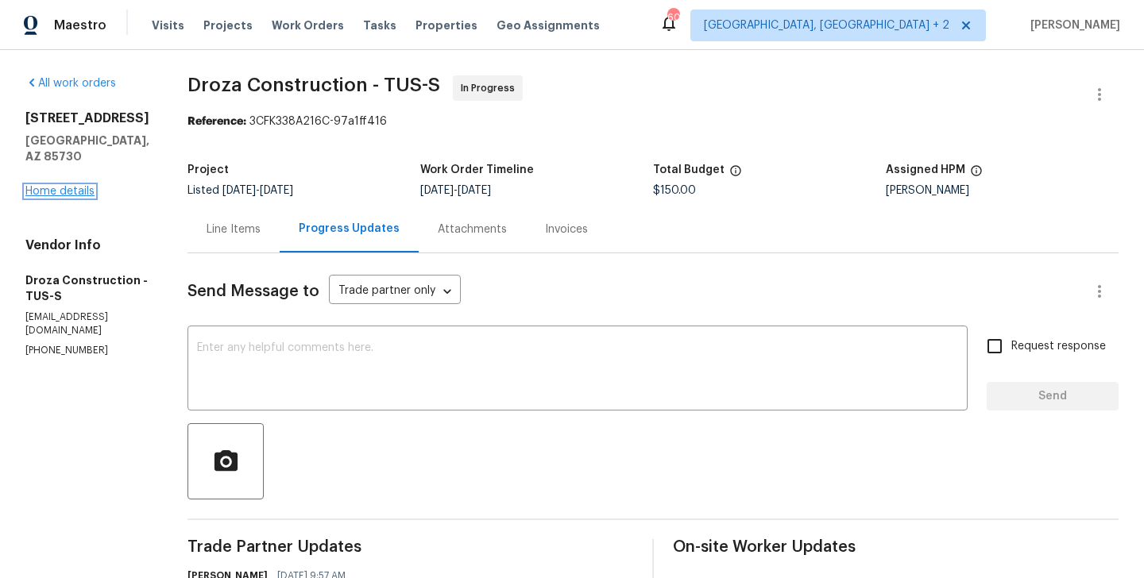
click at [56, 193] on link "Home details" at bounding box center [59, 191] width 69 height 11
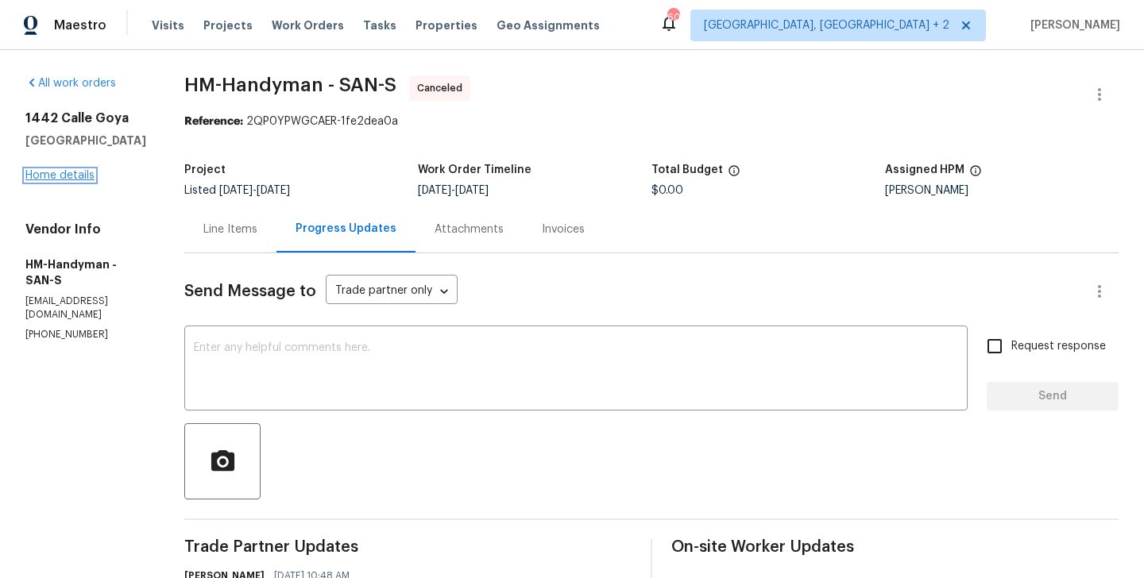
click at [66, 171] on link "Home details" at bounding box center [59, 175] width 69 height 11
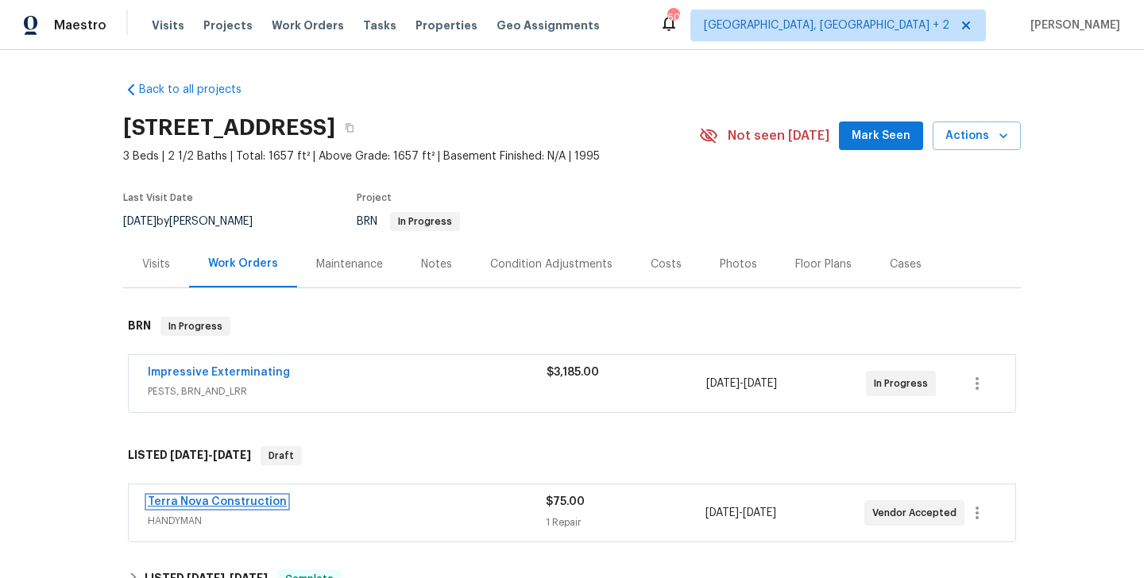
click at [268, 501] on link "Terra Nova Construction" at bounding box center [217, 501] width 139 height 11
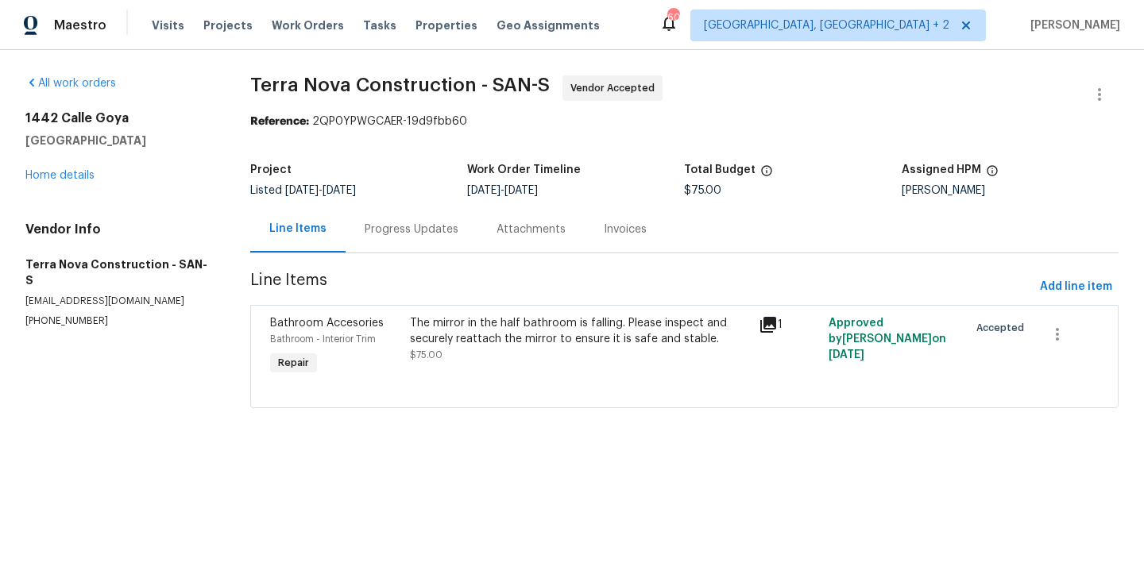
click at [402, 248] on div "Progress Updates" at bounding box center [411, 229] width 132 height 47
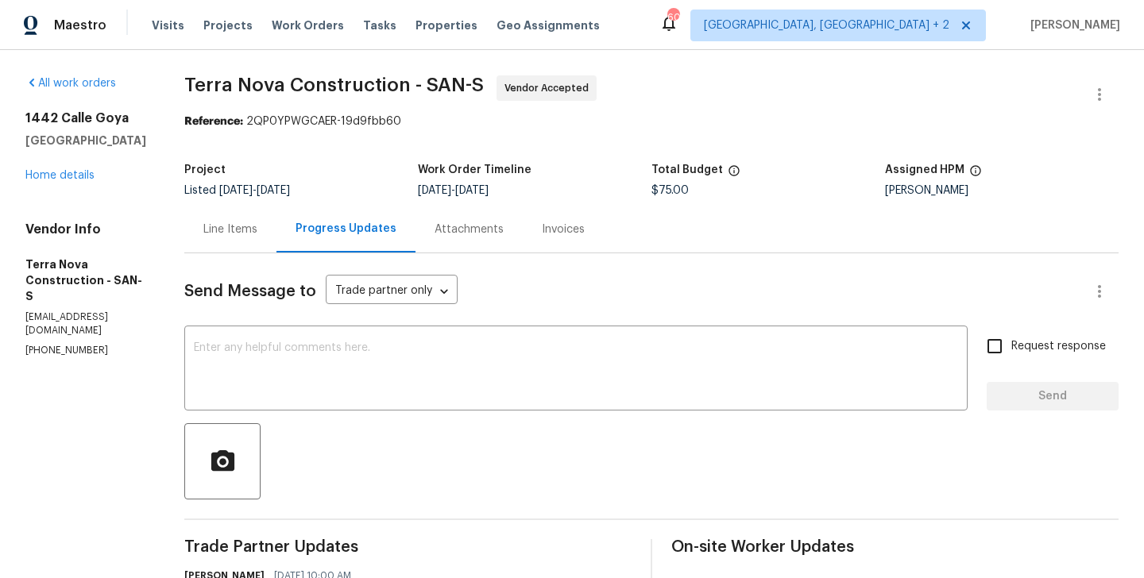
click at [71, 308] on div "Vendor Info Terra Nova Construction - SAN-S terranovaconstructionca@gmail.com (…" at bounding box center [85, 290] width 121 height 136
copy p "(562) 832-8884"
drag, startPoint x: 147, startPoint y: 141, endPoint x: 25, endPoint y: 98, distance: 129.3
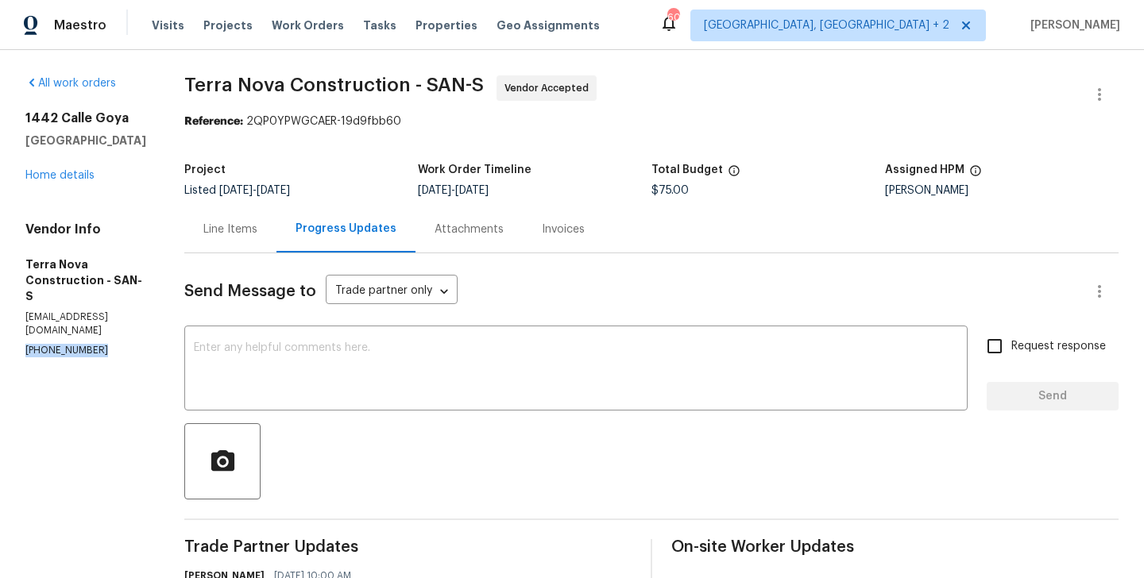
click at [25, 98] on div "All work orders 1442 Calle Goya Oceanside, CA 92056 Home details Vendor Info Te…" at bounding box center [85, 216] width 121 height 282
copy div "1442 Calle Goya Oceanside, CA 92056"
click at [74, 175] on link "Home details" at bounding box center [59, 175] width 69 height 11
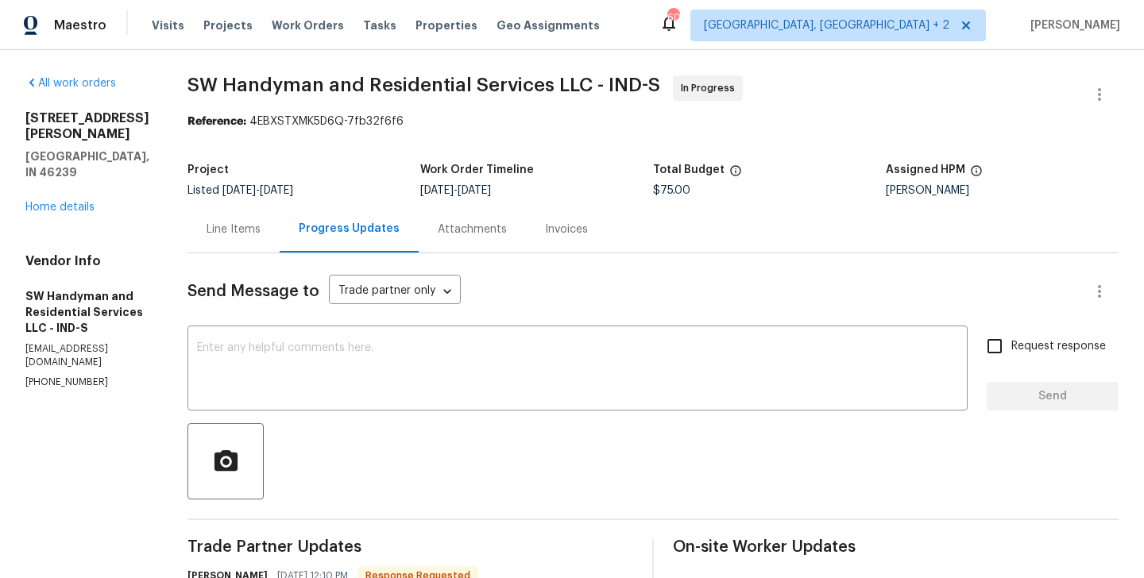
click at [237, 222] on div "Line Items" at bounding box center [233, 230] width 54 height 16
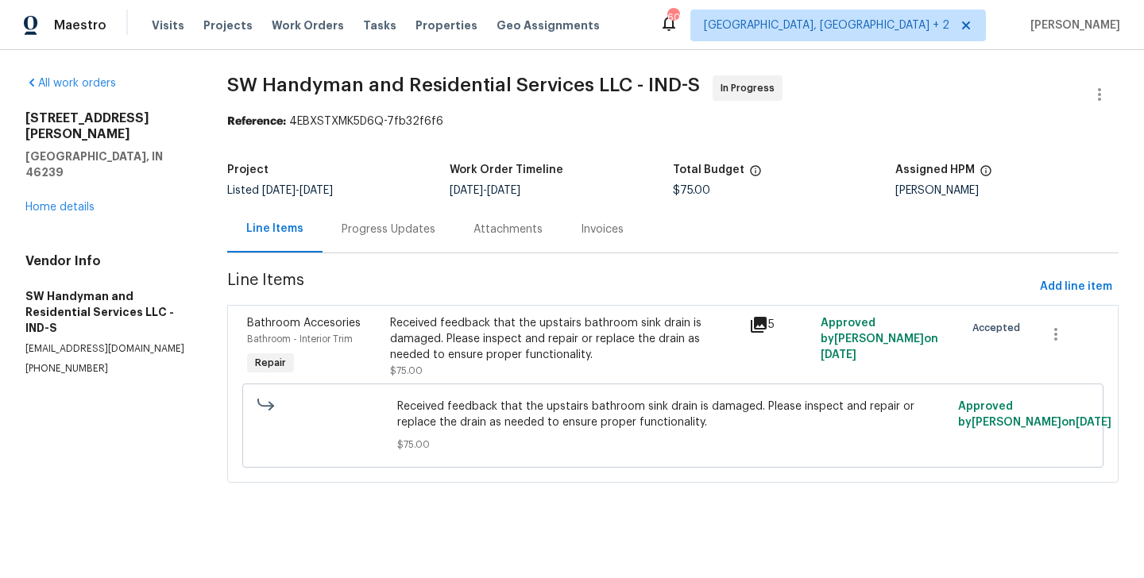
click at [519, 358] on div "Received feedback that the upstairs bathroom sink drain is damaged. Please insp…" at bounding box center [564, 339] width 349 height 48
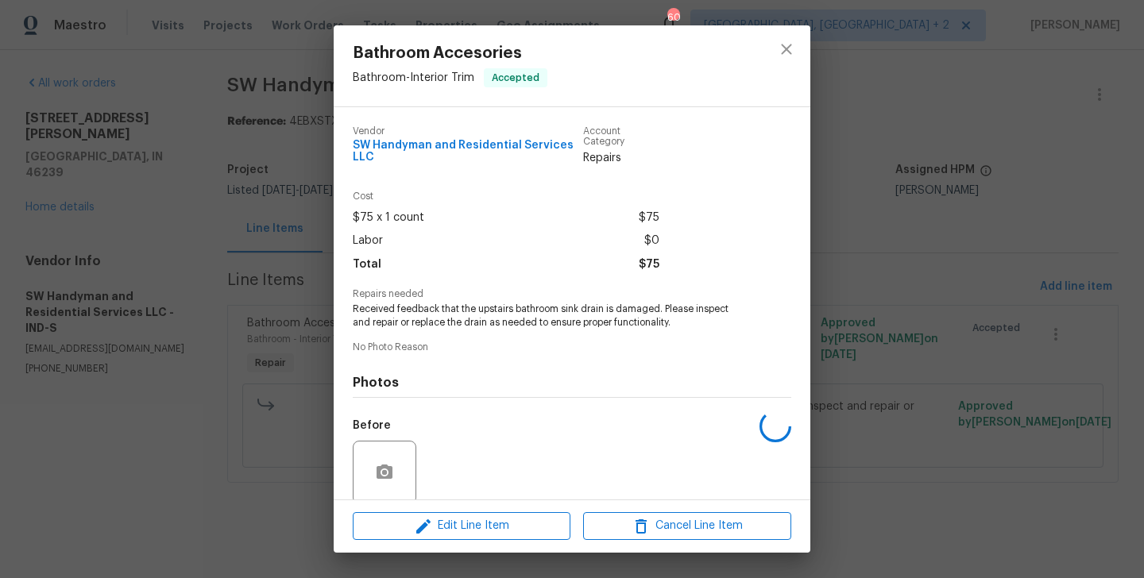
scroll to position [123, 0]
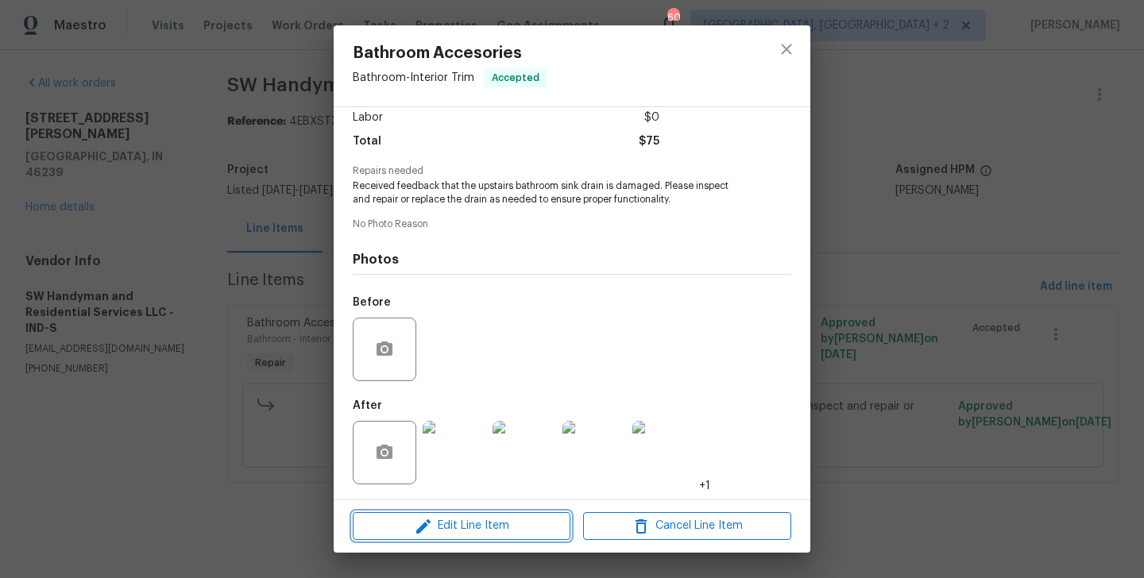
click at [463, 523] on span "Edit Line Item" at bounding box center [461, 526] width 208 height 20
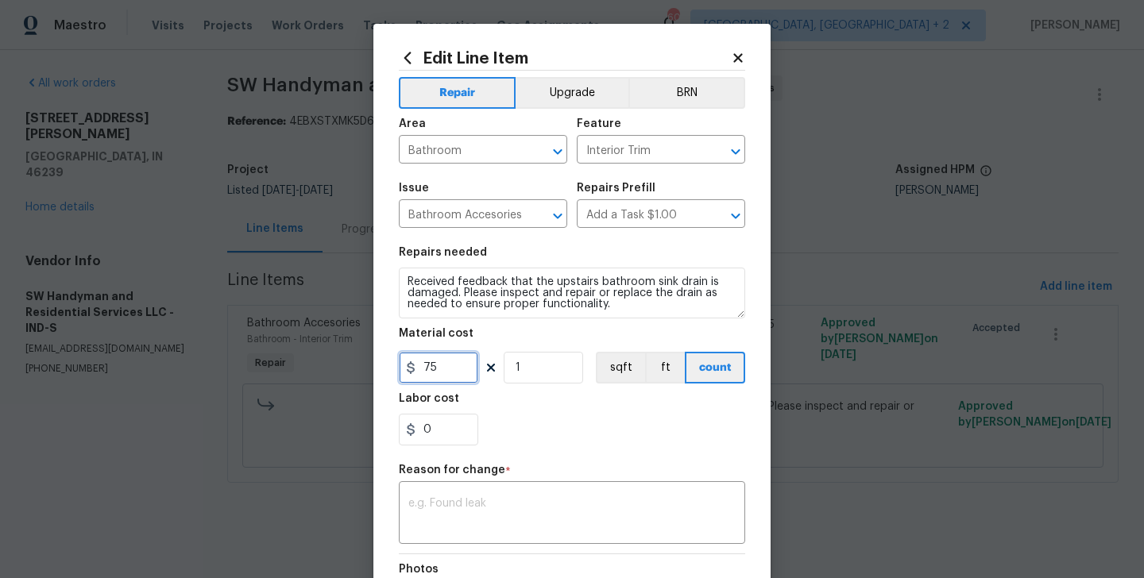
click at [414, 376] on input "75" at bounding box center [438, 368] width 79 height 32
type input "200"
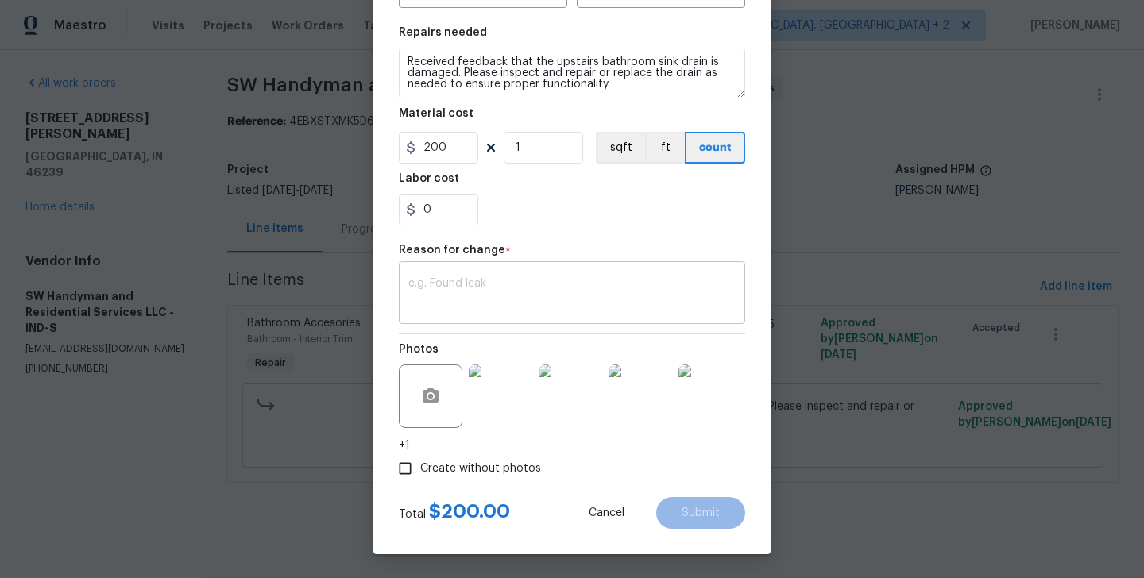
click at [462, 287] on textarea at bounding box center [571, 294] width 327 height 33
paste textarea "BA) Updated per vendor’s final cost."
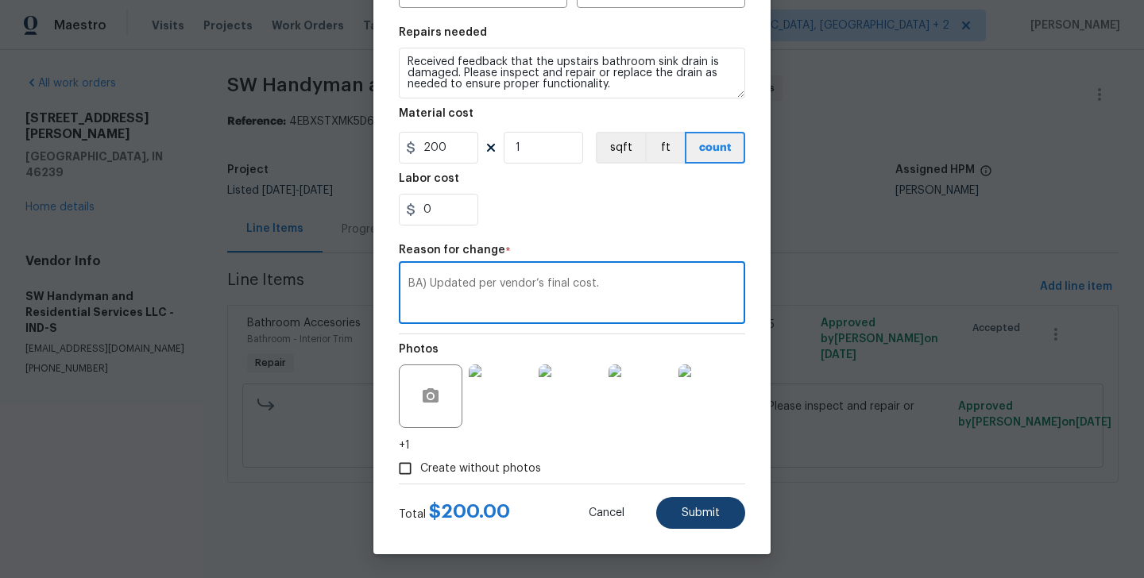
type textarea "BA) Updated per vendor’s final cost."
click at [701, 524] on button "Submit" at bounding box center [700, 513] width 89 height 32
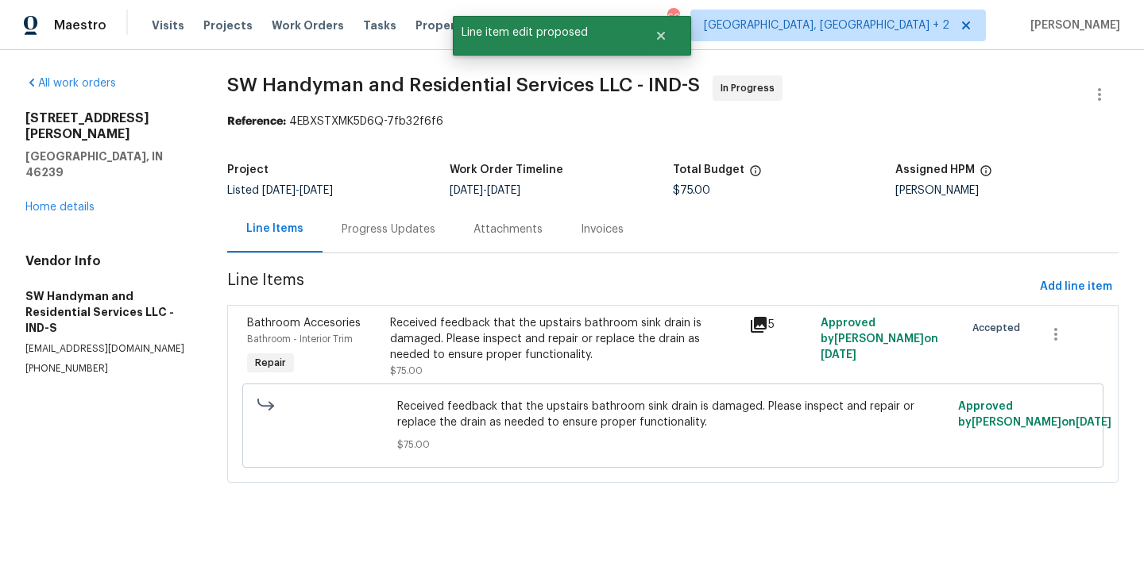
scroll to position [0, 0]
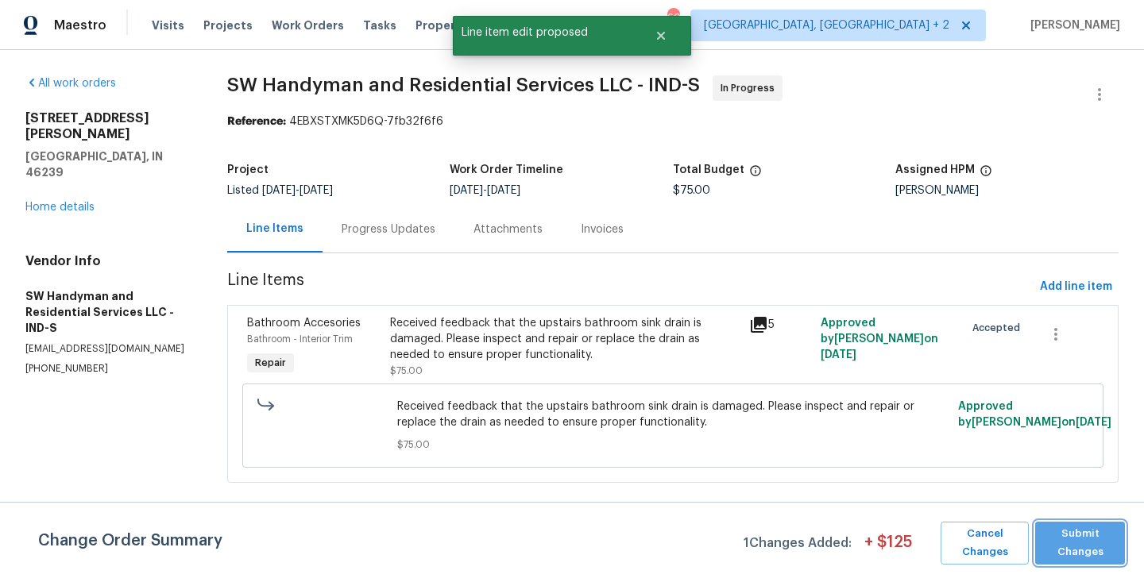
click at [1074, 531] on span "Submit Changes" at bounding box center [1080, 543] width 74 height 37
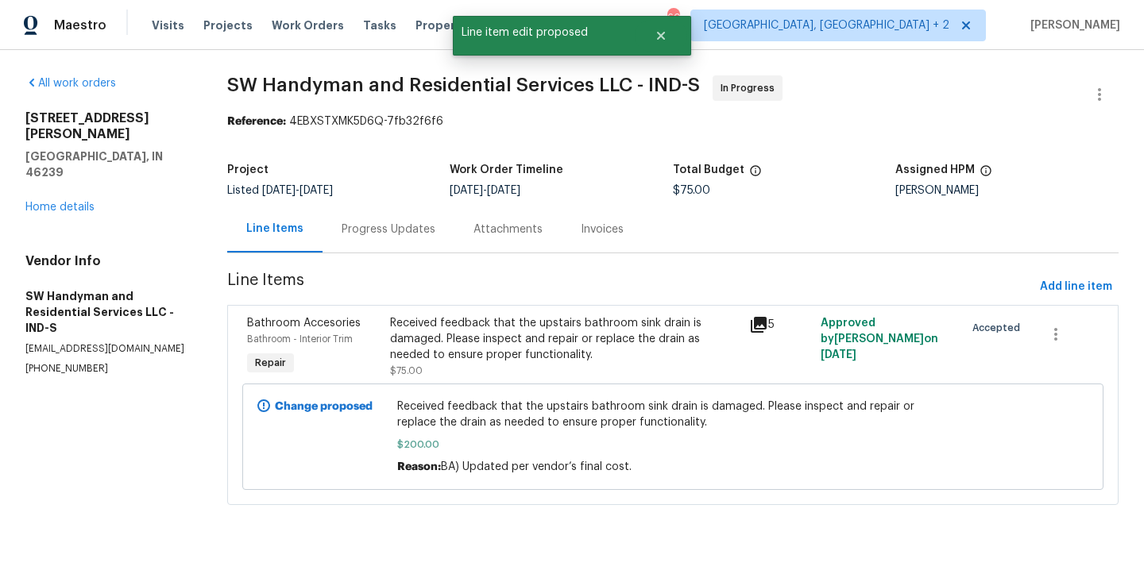
click at [145, 330] on div "Vendor Info SW Handyman and Residential Services LLC - IND-S [EMAIL_ADDRESS][DO…" at bounding box center [107, 314] width 164 height 122
copy p "[PHONE_NUMBER]"
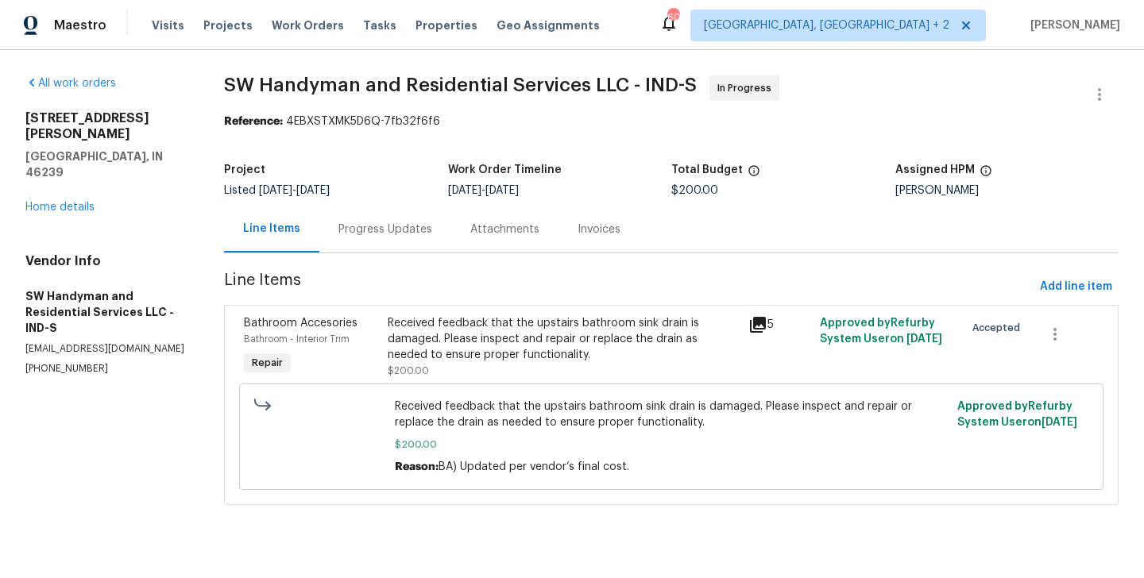
click at [382, 226] on div "Progress Updates" at bounding box center [385, 230] width 94 height 16
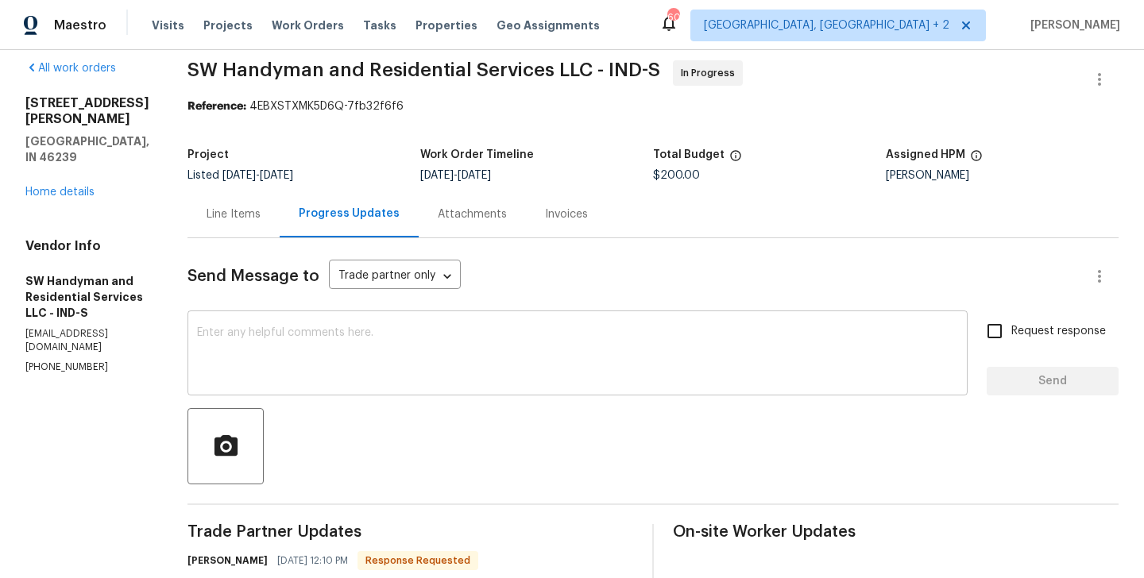
scroll to position [187, 0]
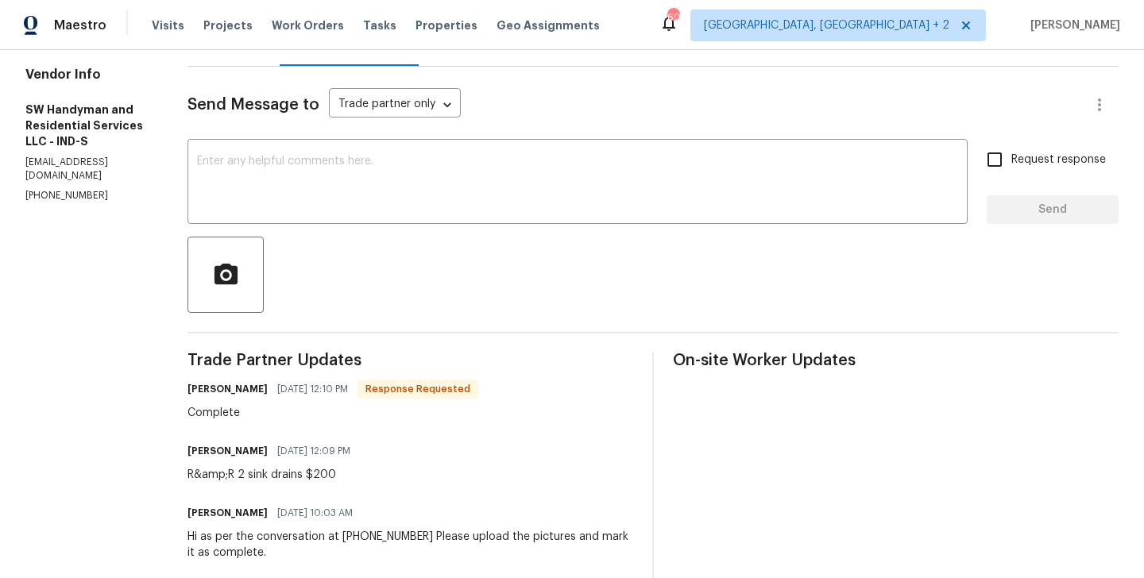
click at [200, 395] on h6 "[PERSON_NAME]" at bounding box center [227, 389] width 80 height 16
copy h6 "[PERSON_NAME]"
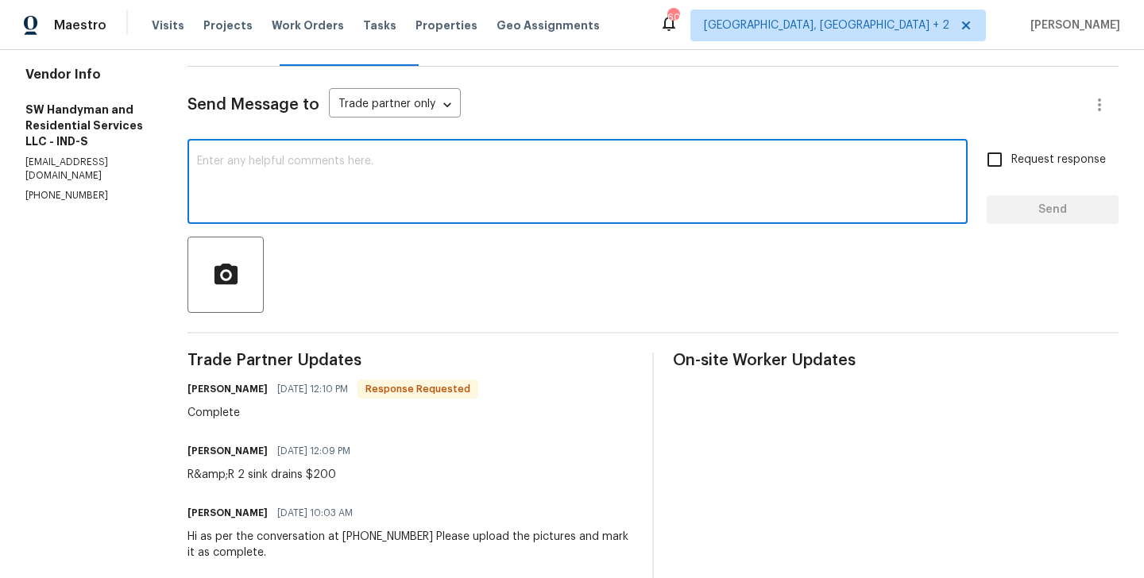
click at [267, 200] on textarea at bounding box center [577, 184] width 761 height 56
paste textarea "[PERSON_NAME]"
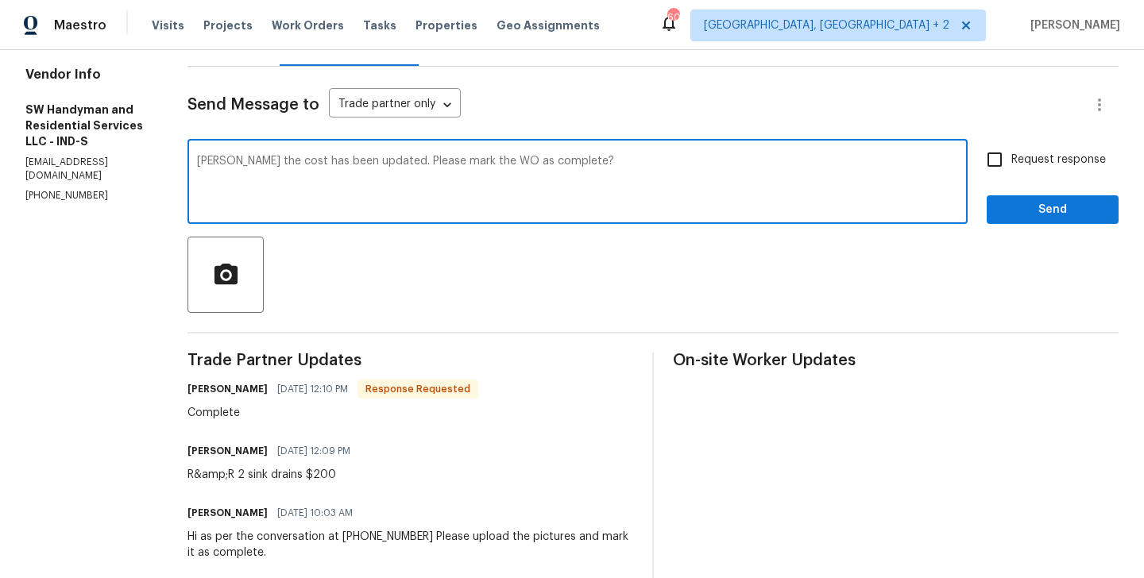
type textarea "[PERSON_NAME] the cost has been updated. Please mark the WO as complete?"
click at [997, 171] on input "Request response" at bounding box center [994, 159] width 33 height 33
checkbox input "true"
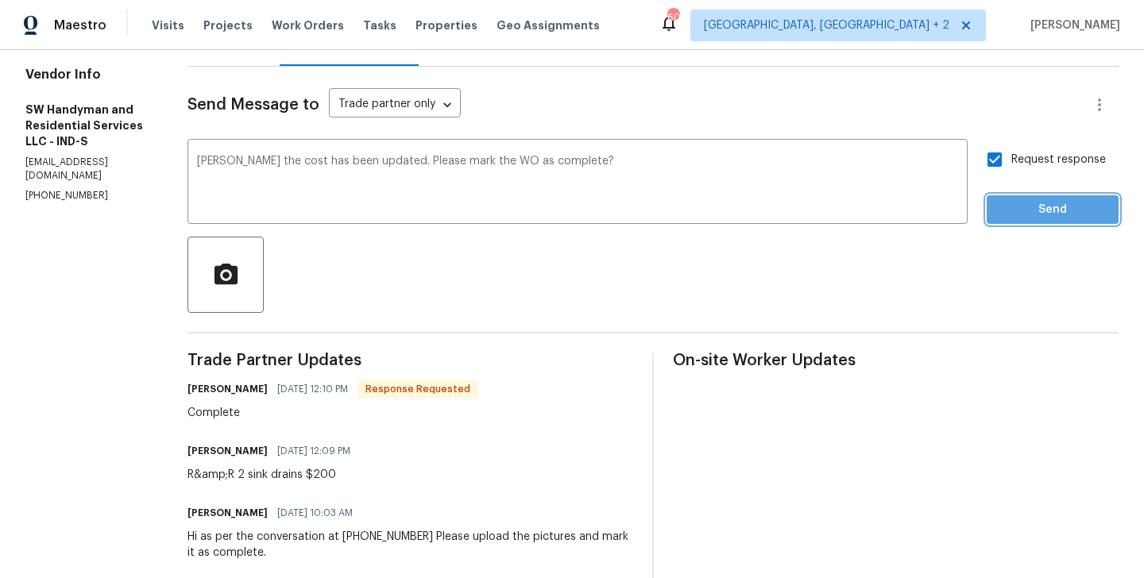
click at [998, 199] on button "Send" at bounding box center [1052, 209] width 132 height 29
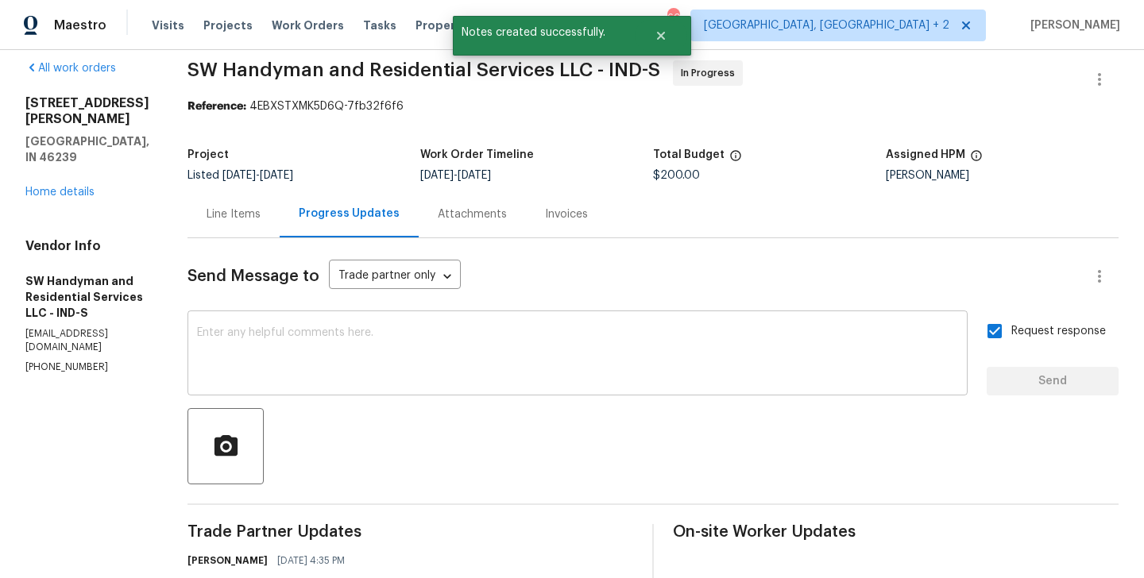
scroll to position [0, 0]
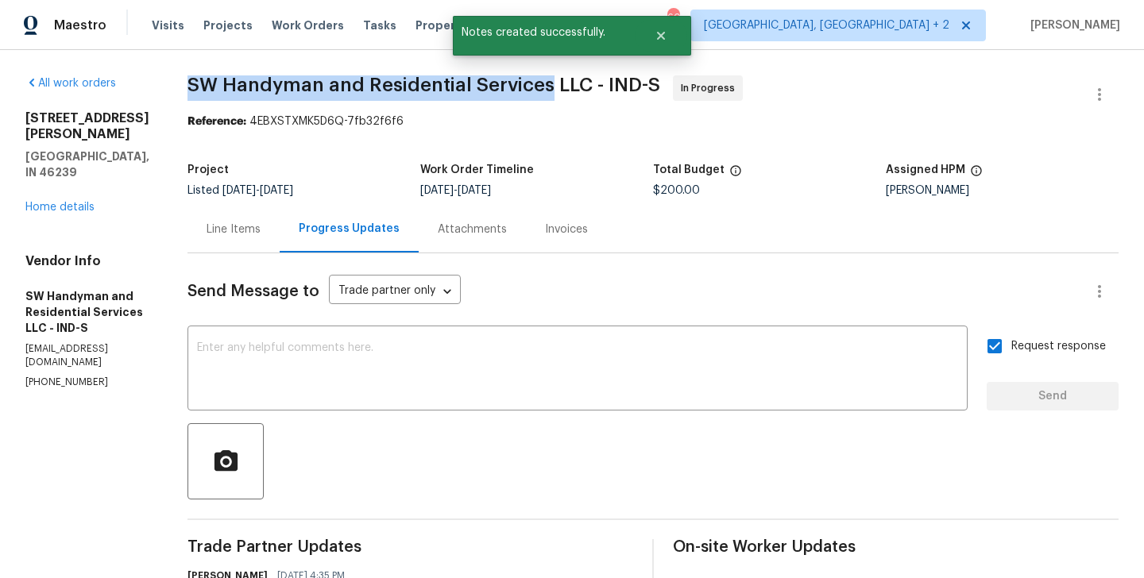
drag, startPoint x: 191, startPoint y: 90, endPoint x: 542, endPoint y: 75, distance: 351.3
click at [542, 75] on span "SW Handyman and Residential Services LLC - IND-S" at bounding box center [423, 84] width 473 height 19
copy span "SW Handyman and Residential Services"
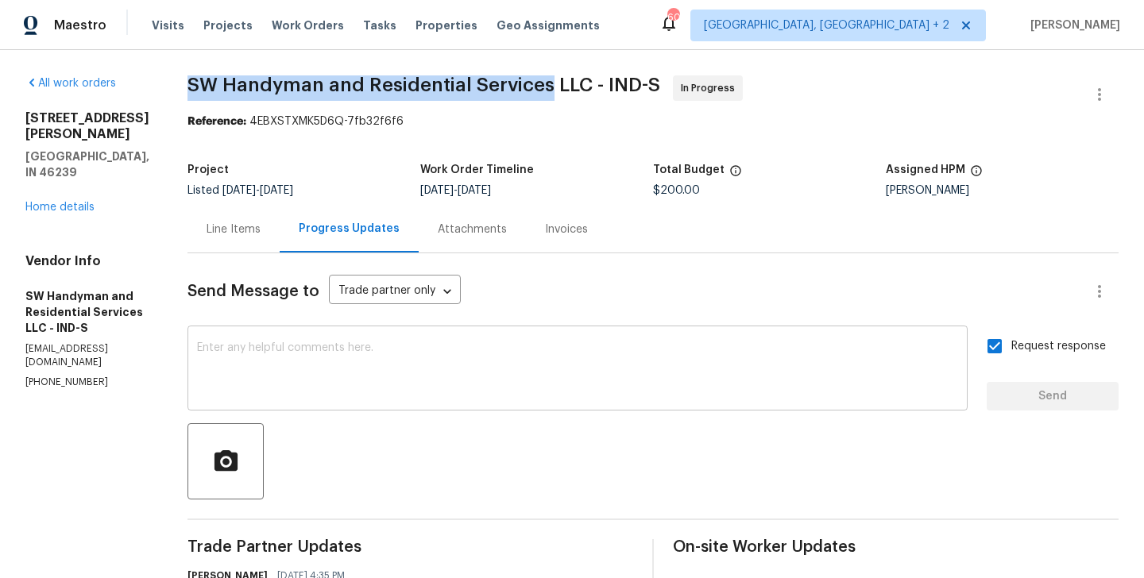
scroll to position [307, 0]
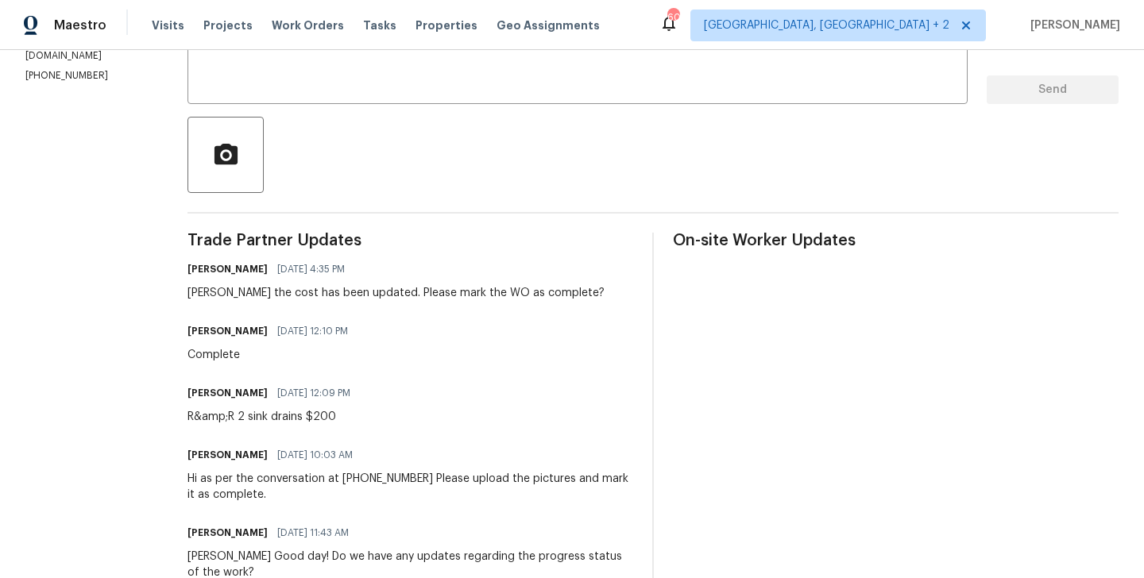
click at [285, 417] on div "R&amp;R 2 sink drains $200" at bounding box center [273, 417] width 172 height 16
copy div "R&amp;R 2 sink drains $200"
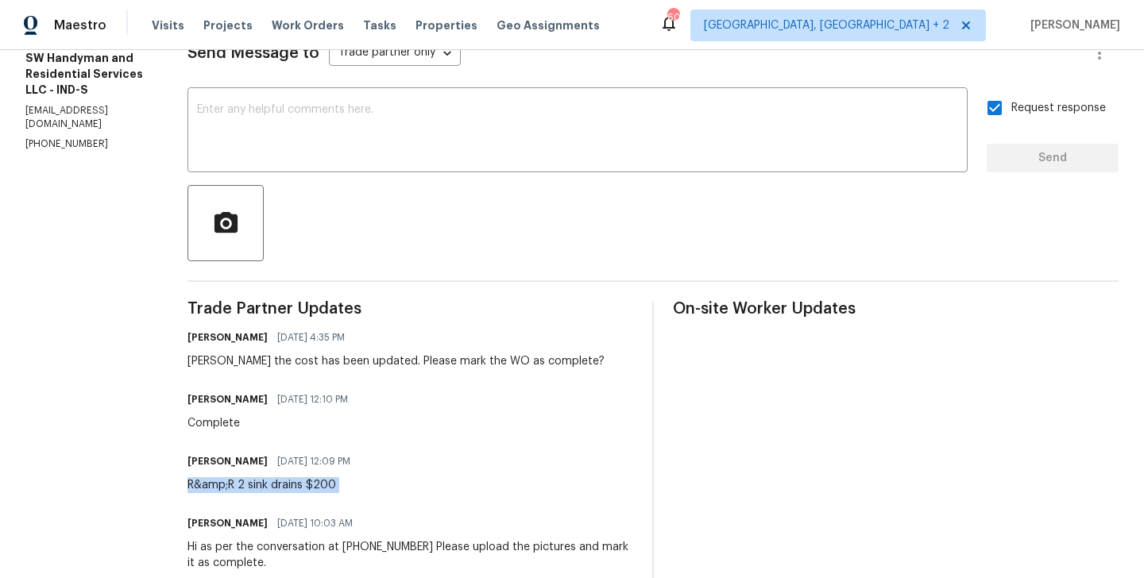
scroll to position [0, 0]
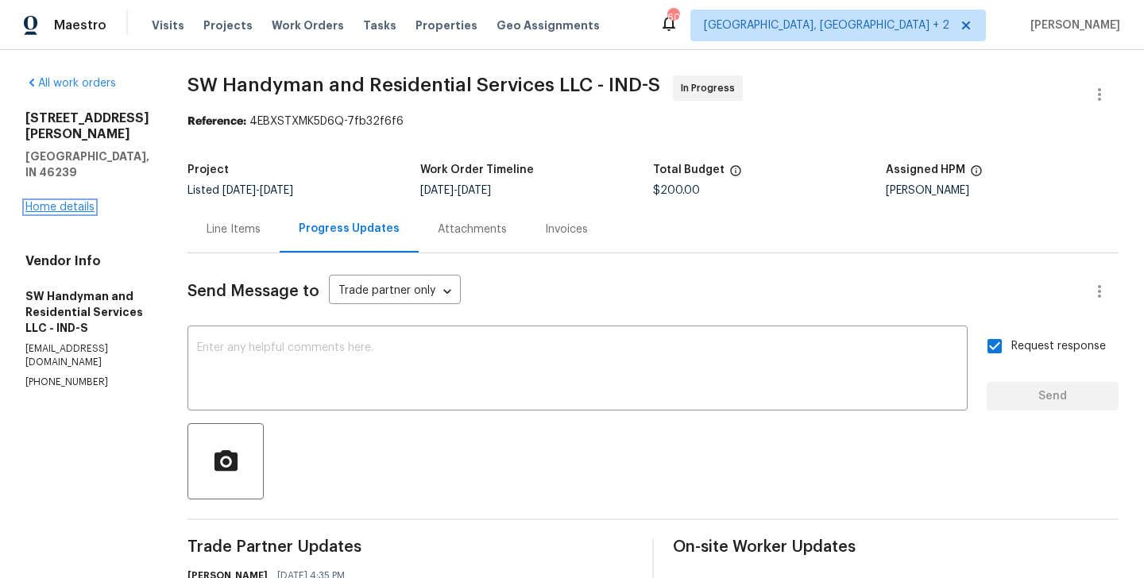
click at [64, 202] on link "Home details" at bounding box center [59, 207] width 69 height 11
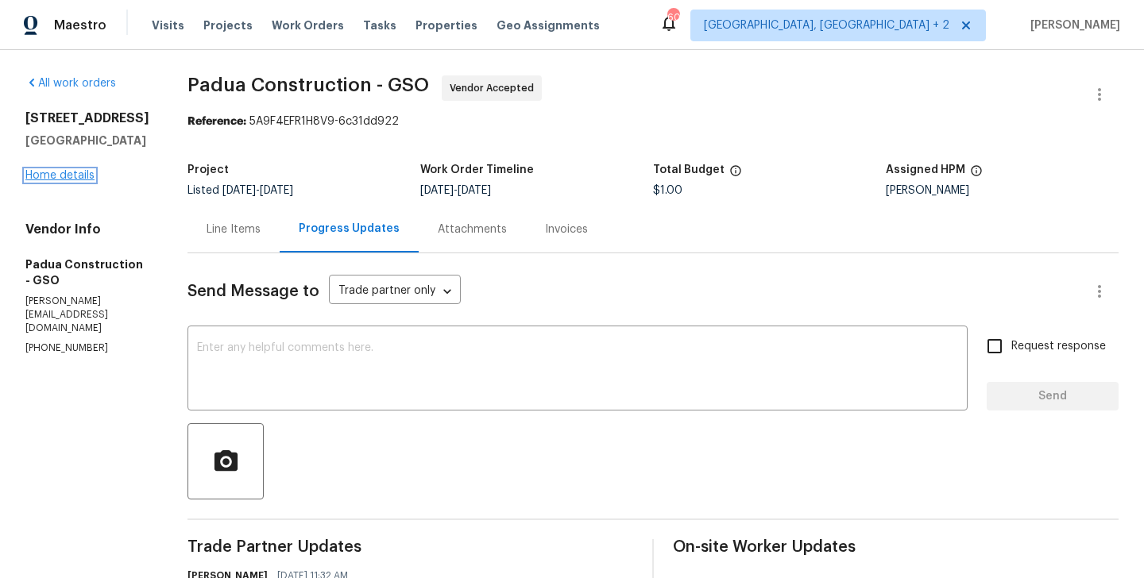
click at [87, 181] on link "Home details" at bounding box center [59, 175] width 69 height 11
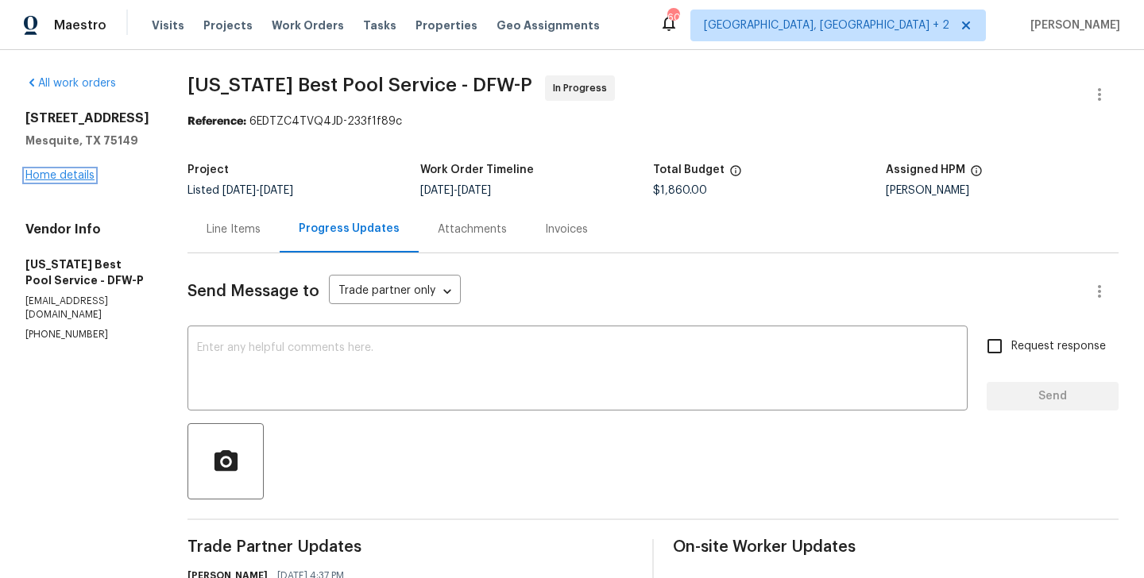
click at [70, 181] on link "Home details" at bounding box center [59, 175] width 69 height 11
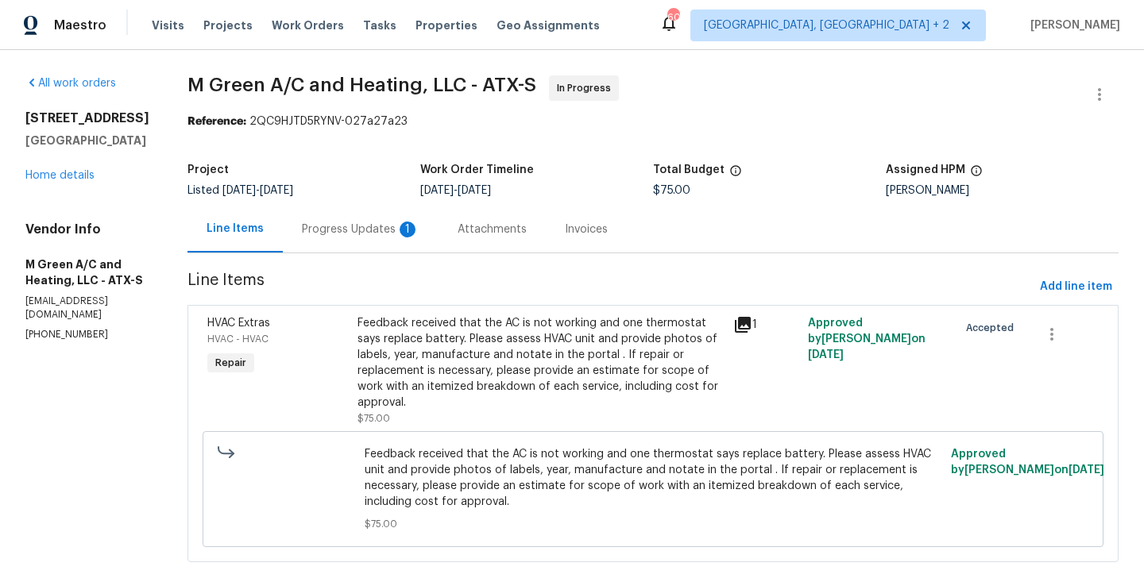
click at [390, 210] on div "Progress Updates 1" at bounding box center [361, 229] width 156 height 47
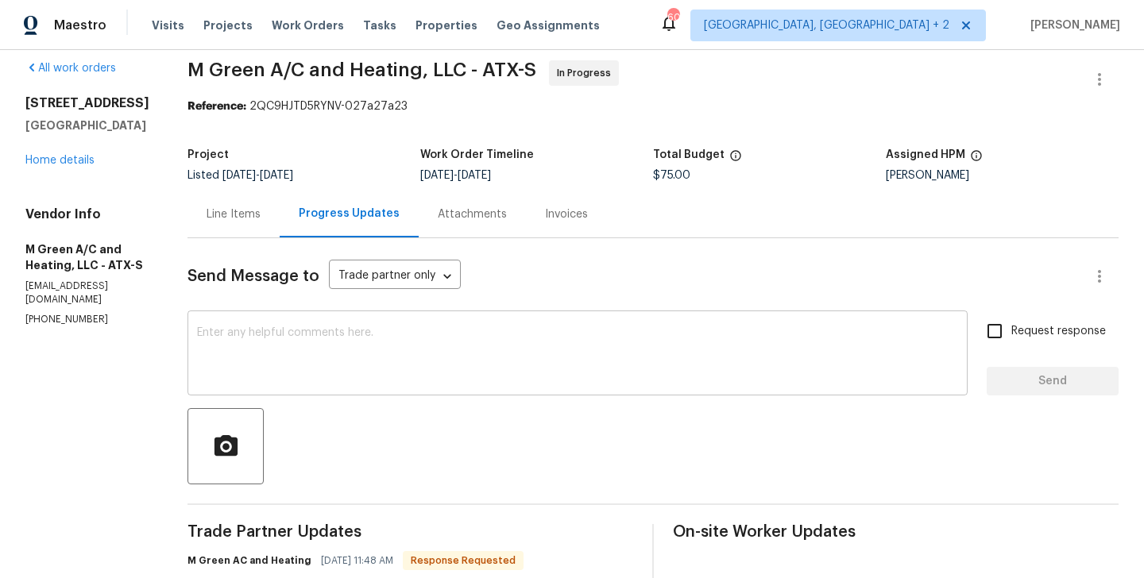
scroll to position [192, 0]
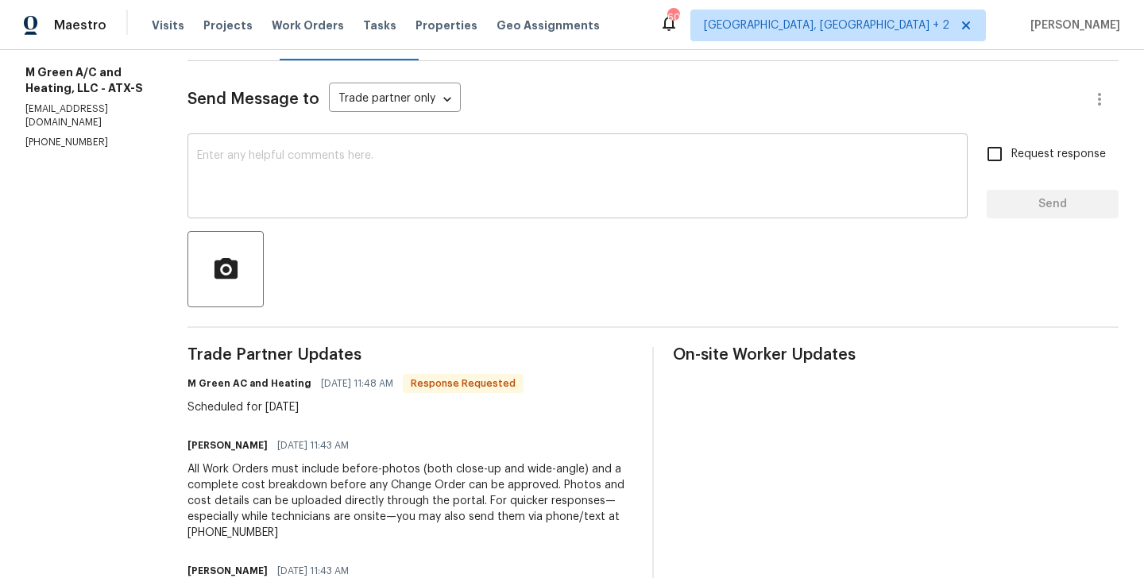
click at [280, 210] on div "x ​" at bounding box center [577, 177] width 780 height 81
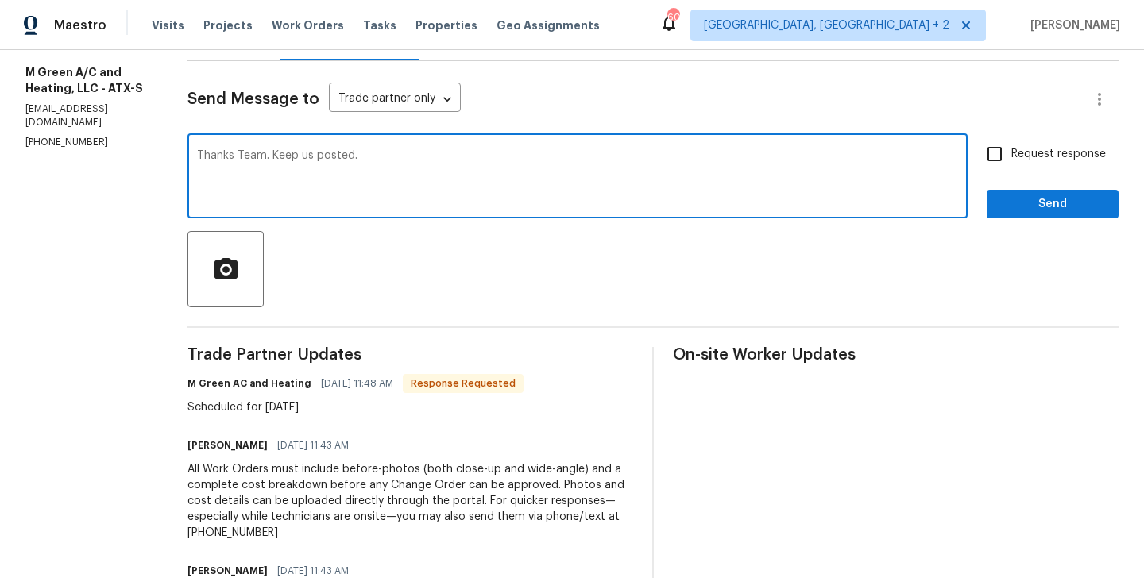
type textarea "Thanks Team. Keep us posted."
click at [1026, 169] on label "Request response" at bounding box center [1042, 153] width 128 height 33
click at [1011, 169] on input "Request response" at bounding box center [994, 153] width 33 height 33
checkbox input "true"
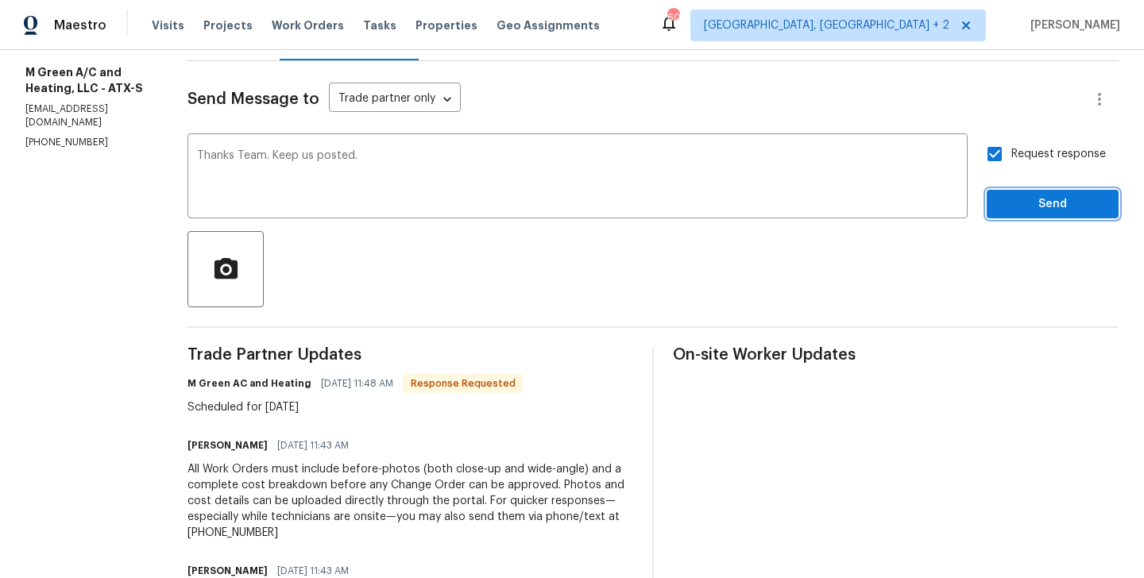
click at [1010, 191] on button "Send" at bounding box center [1052, 204] width 132 height 29
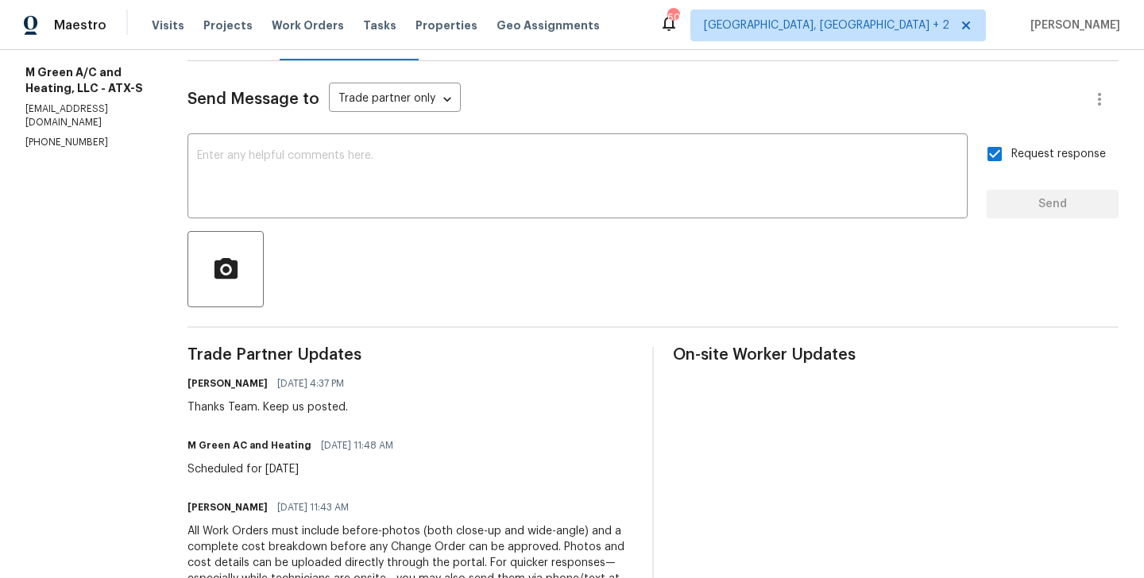
scroll to position [0, 0]
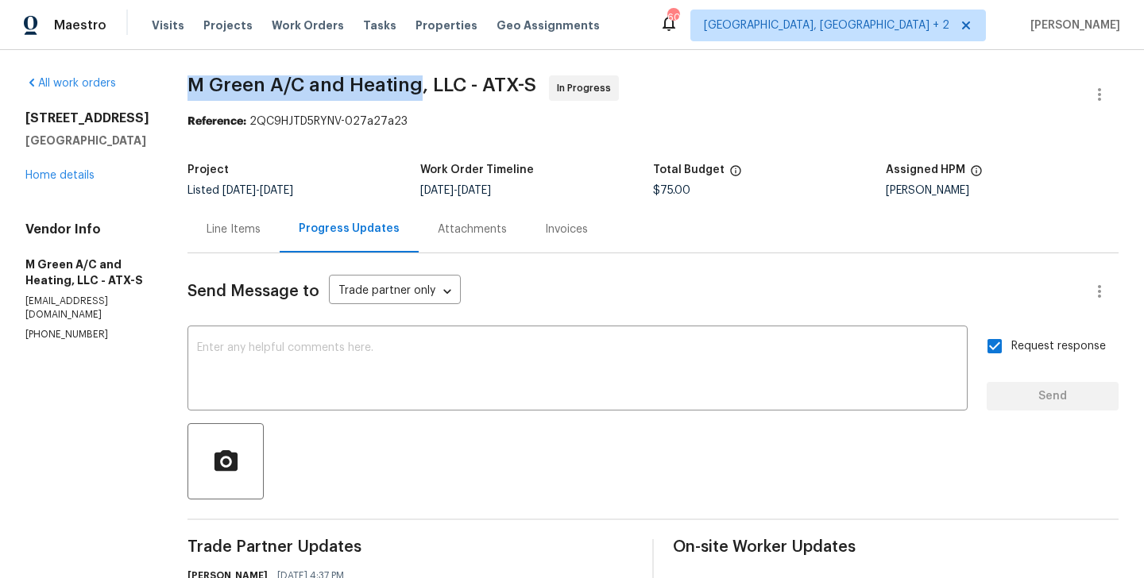
drag, startPoint x: 226, startPoint y: 94, endPoint x: 454, endPoint y: 92, distance: 228.7
click at [454, 92] on span "M Green A/C and Heating, LLC - ATX-S" at bounding box center [361, 84] width 349 height 19
copy span "M Green A/C and Heating"
click at [81, 179] on link "Home details" at bounding box center [59, 175] width 69 height 11
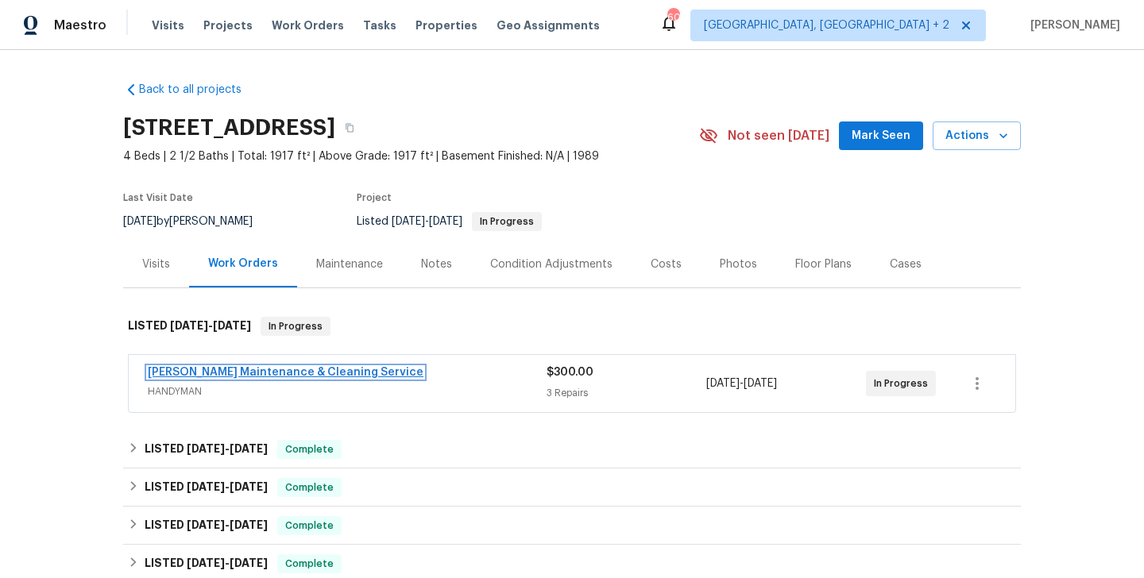
click at [319, 376] on link "[PERSON_NAME] Maintenance & Cleaning Service" at bounding box center [286, 372] width 276 height 11
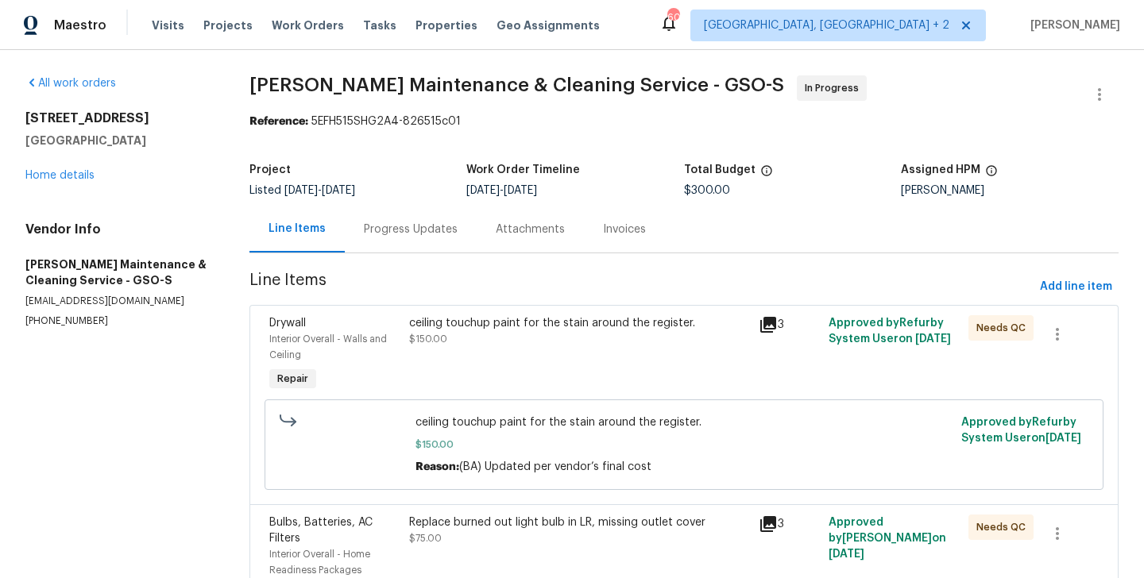
click at [415, 231] on div "Progress Updates" at bounding box center [411, 230] width 94 height 16
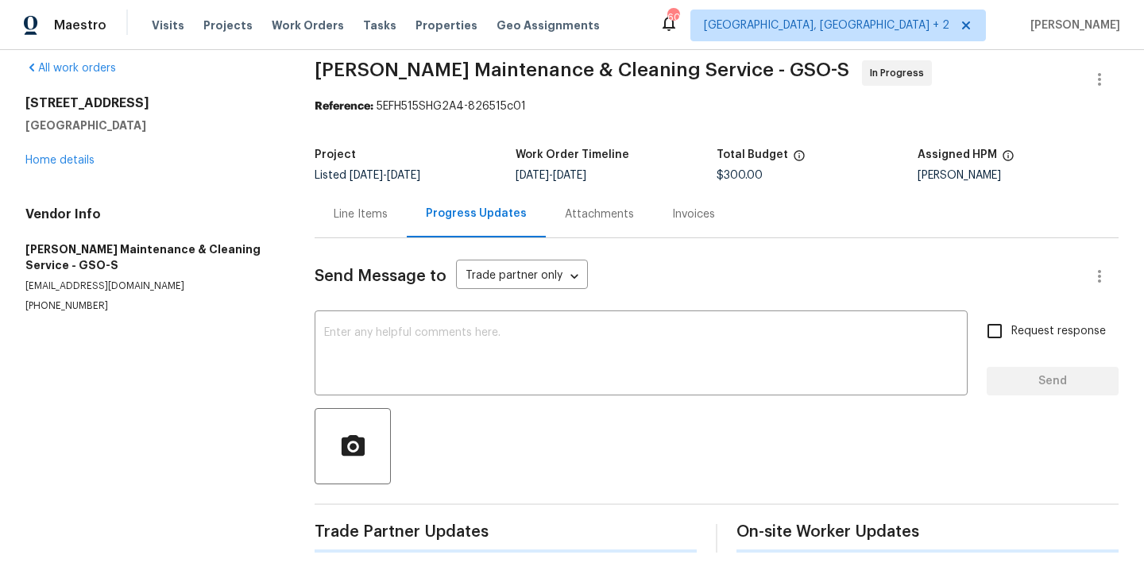
scroll to position [149, 0]
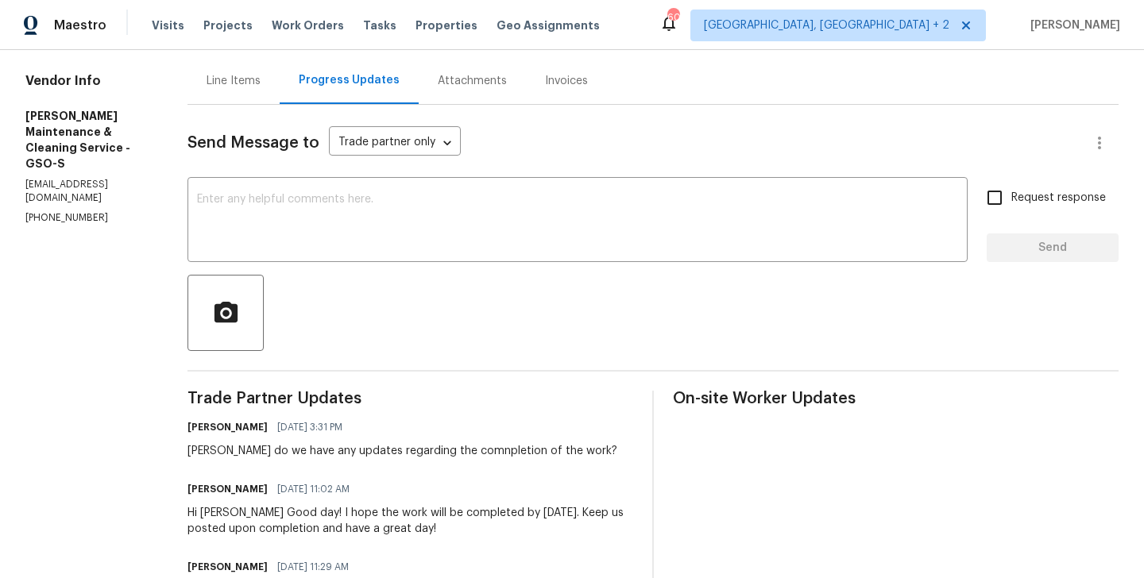
click at [96, 211] on p "(336) 781-6283" at bounding box center [87, 218] width 124 height 14
